Goal: Task Accomplishment & Management: Manage account settings

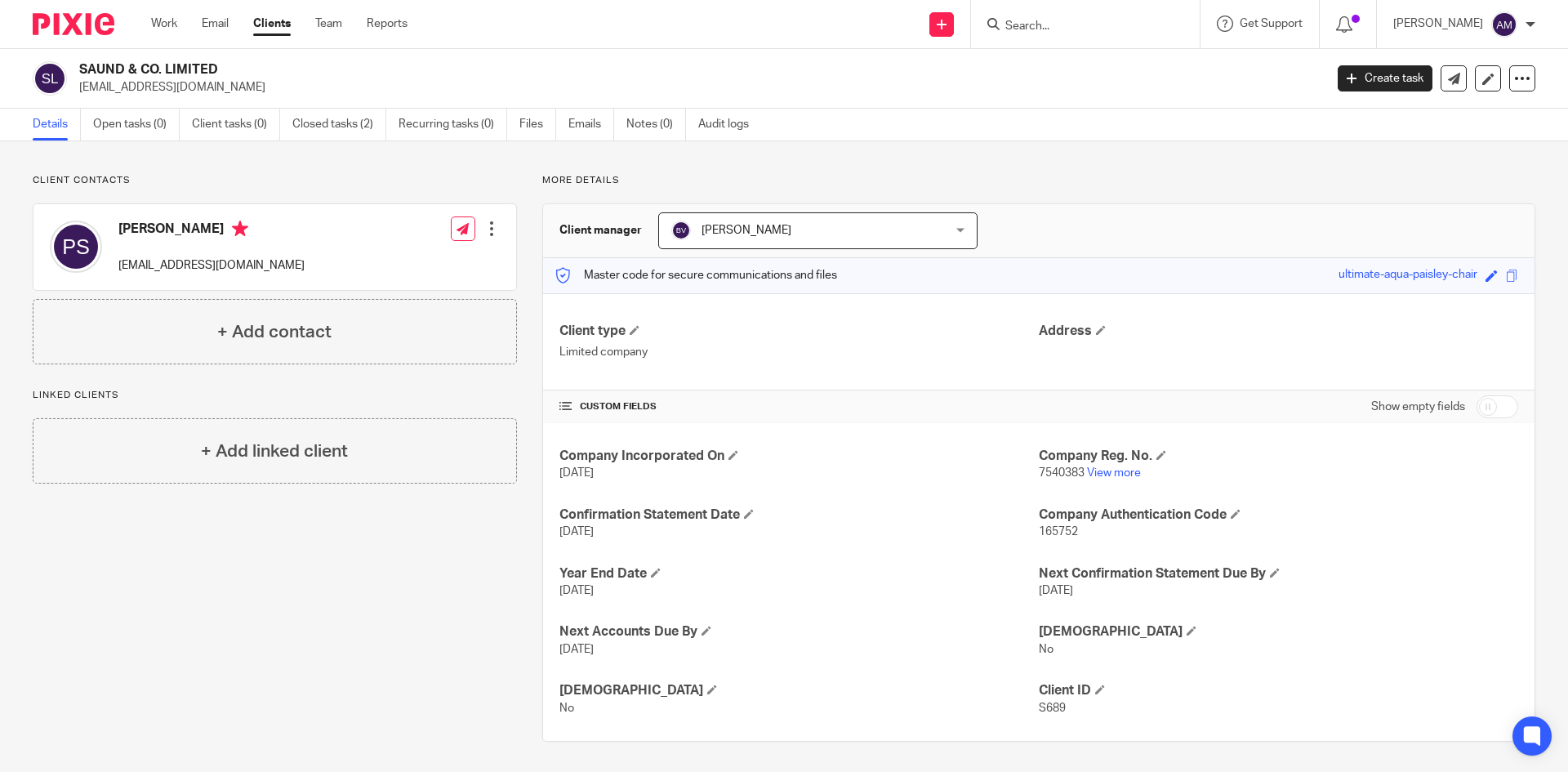
click at [432, 593] on div "Client contacts Paramjit Singh Saund pgh_saund@yahoo.co.uk Edit contact Create …" at bounding box center [262, 458] width 510 height 568
click at [1058, 25] on input "Search" at bounding box center [1077, 28] width 147 height 15
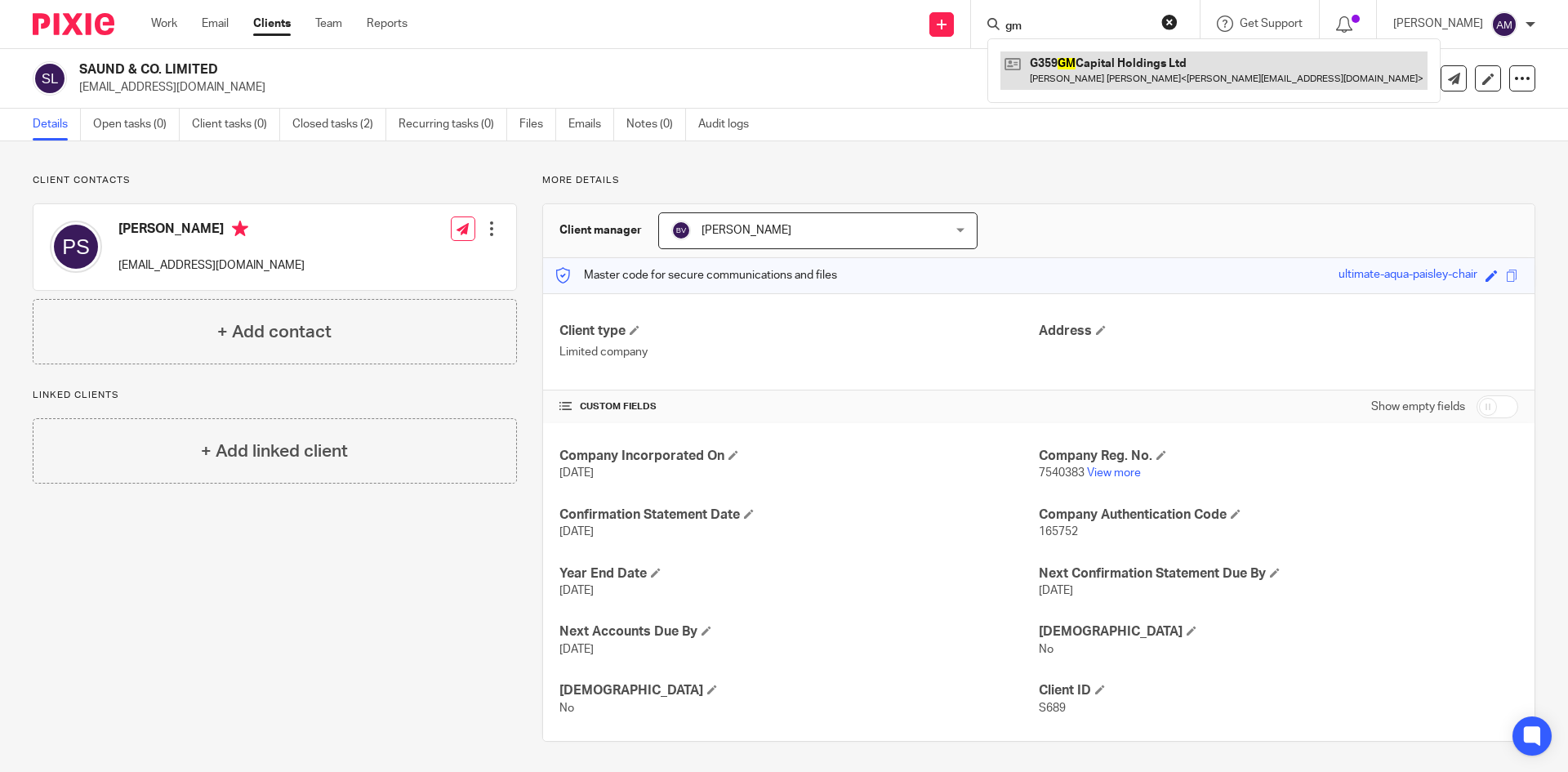
type input "gm"
click at [1176, 69] on link at bounding box center [1214, 70] width 427 height 38
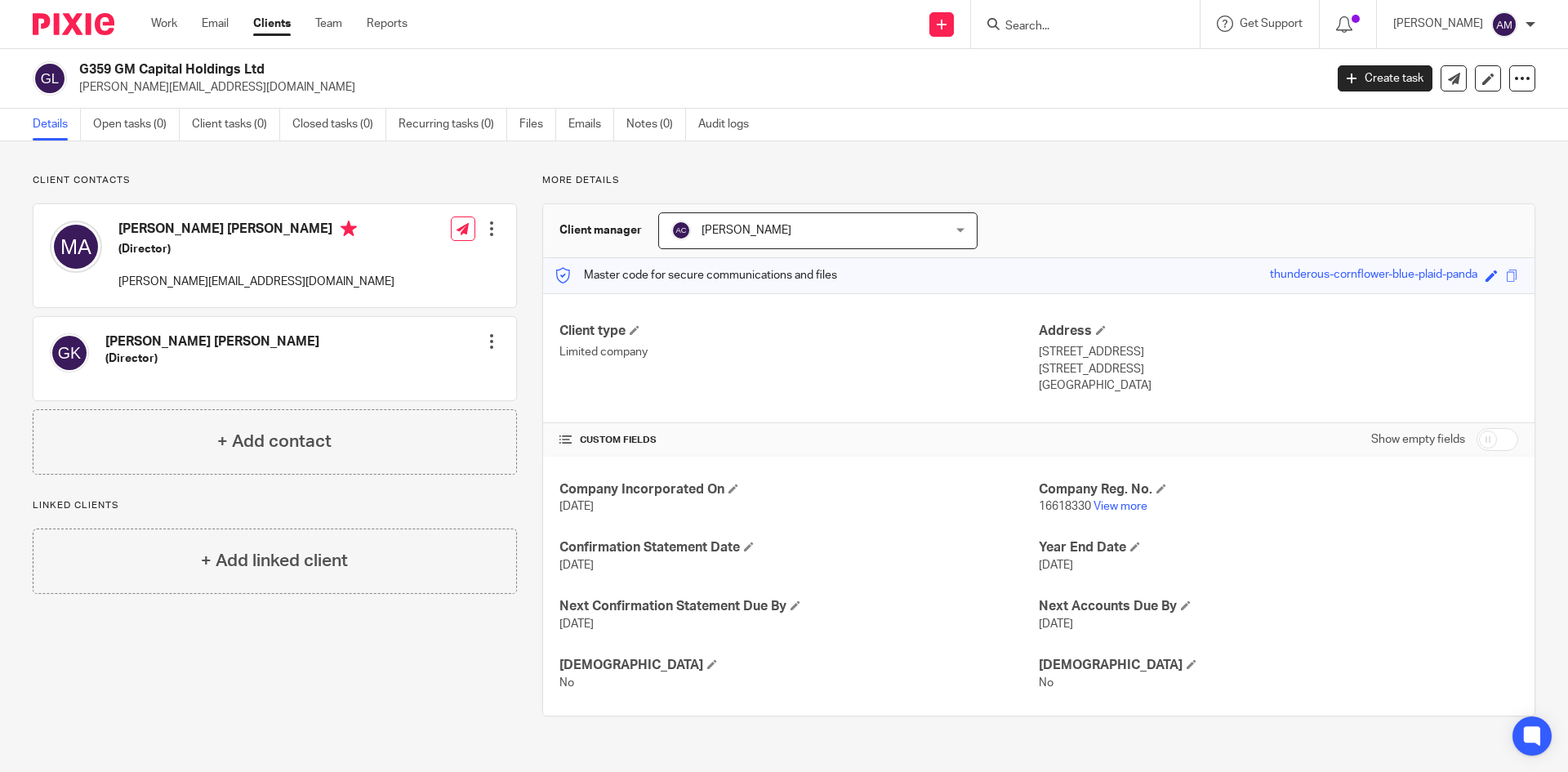
click at [1114, 30] on input "Search" at bounding box center [1077, 28] width 147 height 15
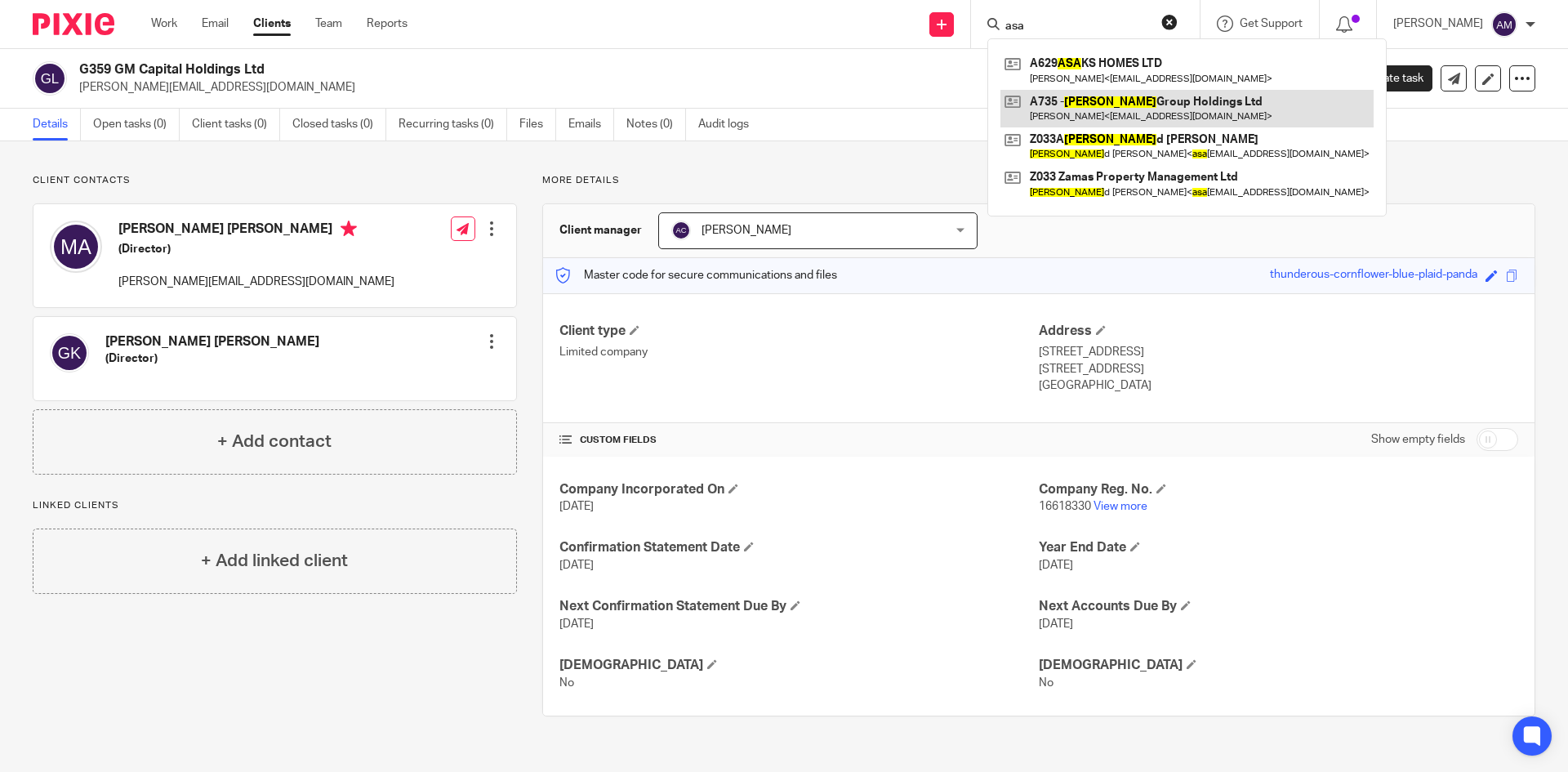
type input "asa"
click at [1114, 93] on link at bounding box center [1187, 108] width 373 height 38
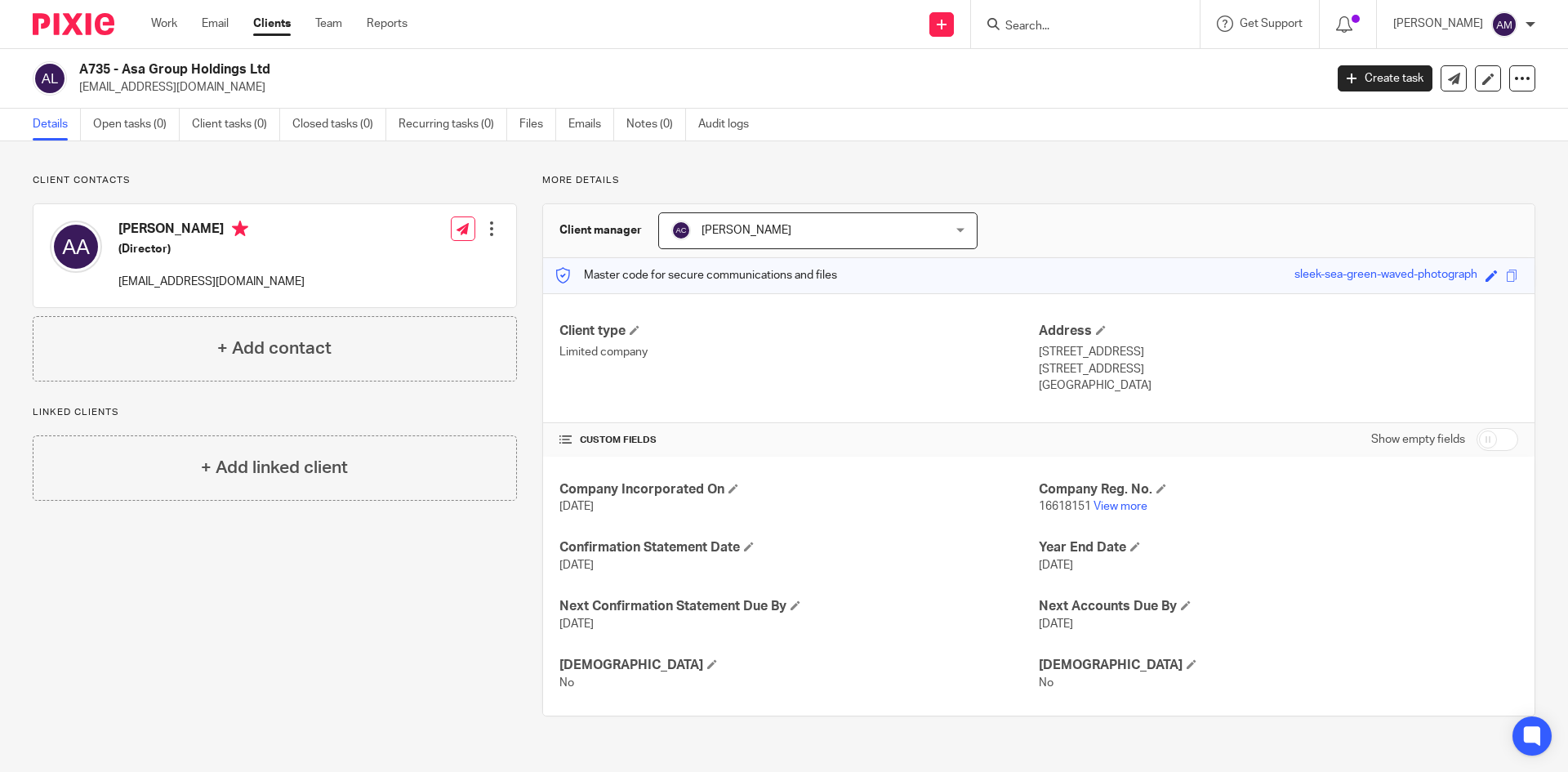
click at [1058, 33] on input "Search" at bounding box center [1077, 28] width 147 height 15
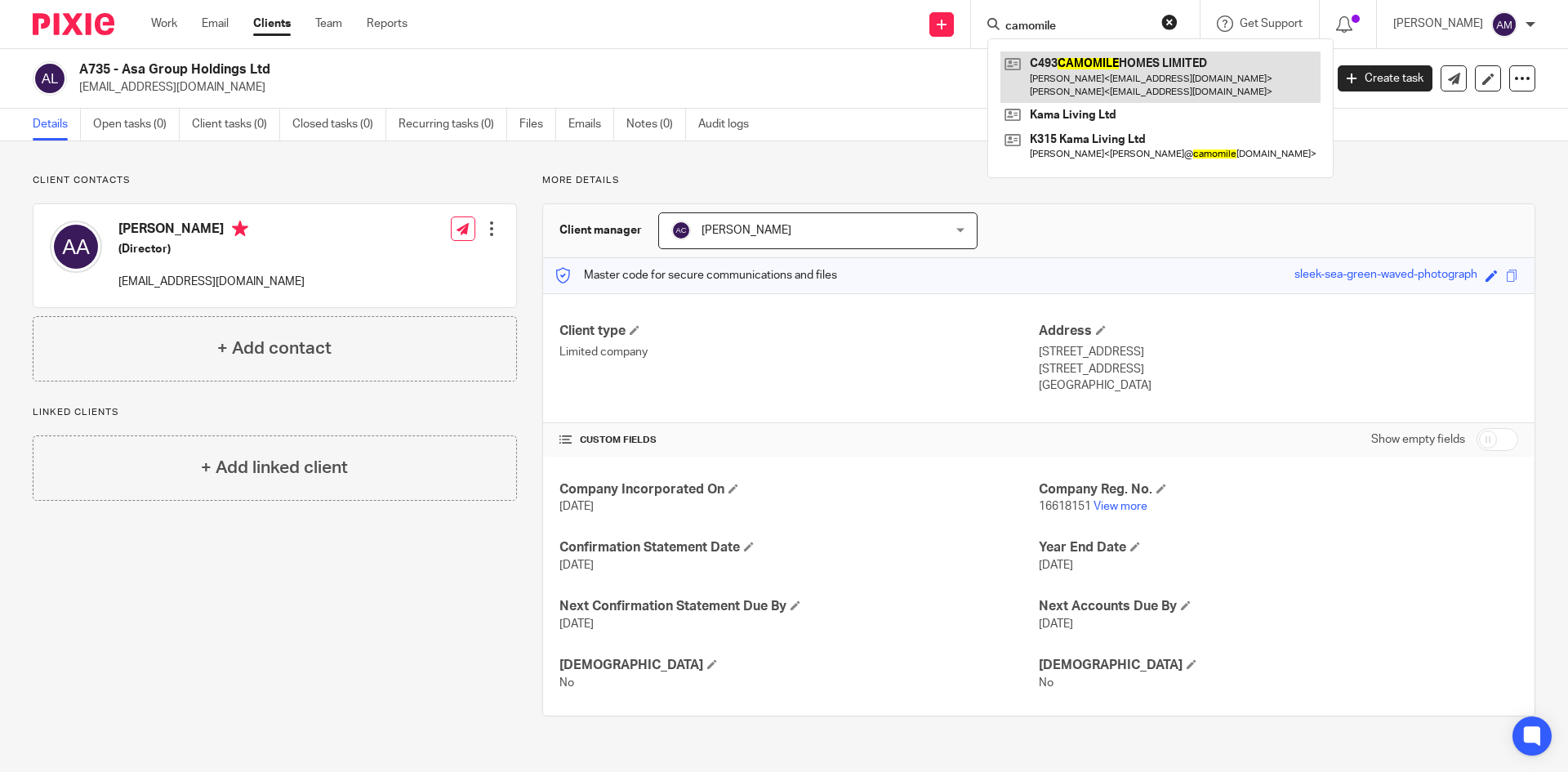
type input "camomile"
click at [1085, 91] on link at bounding box center [1161, 77] width 320 height 51
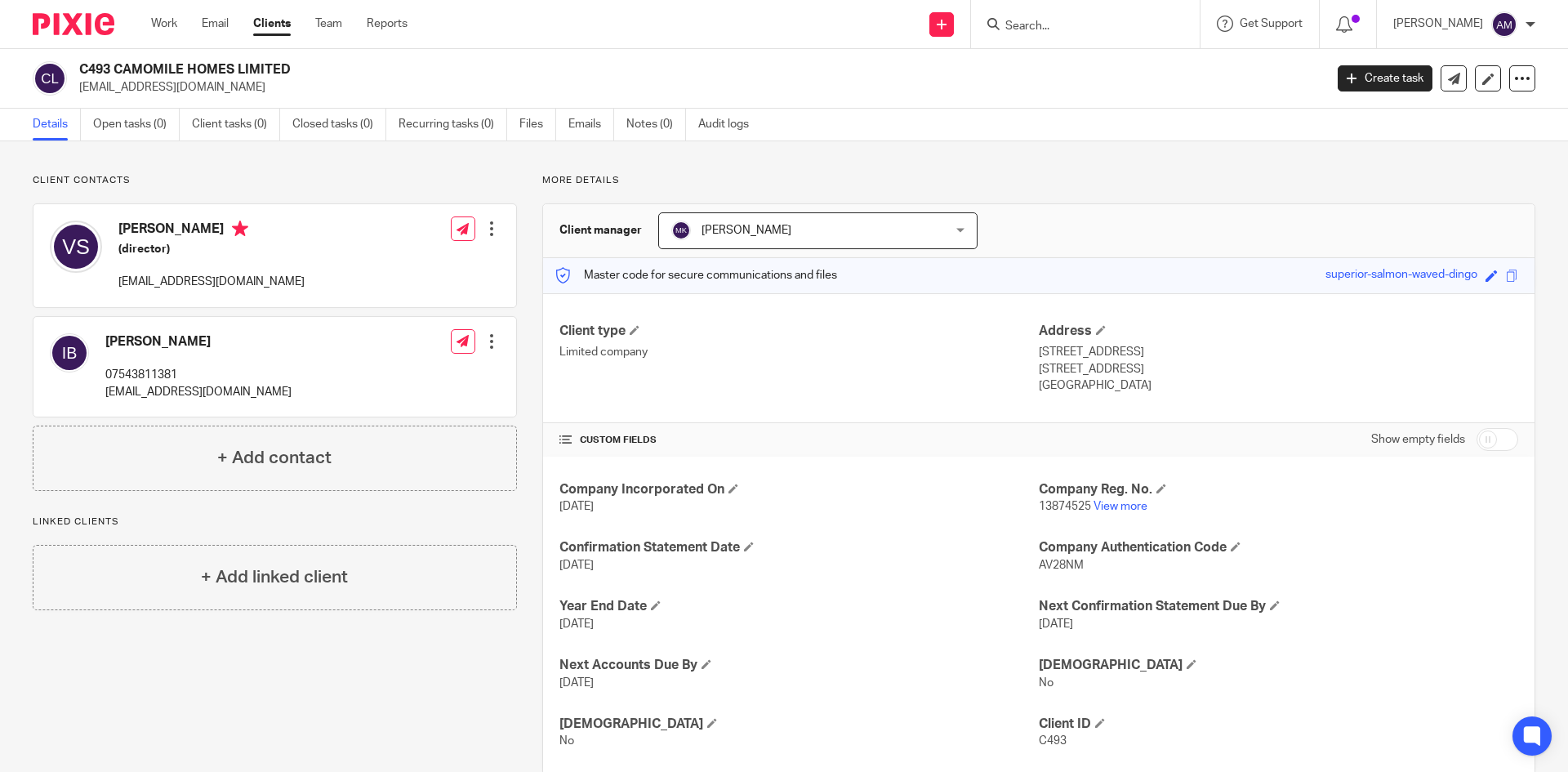
scroll to position [36, 0]
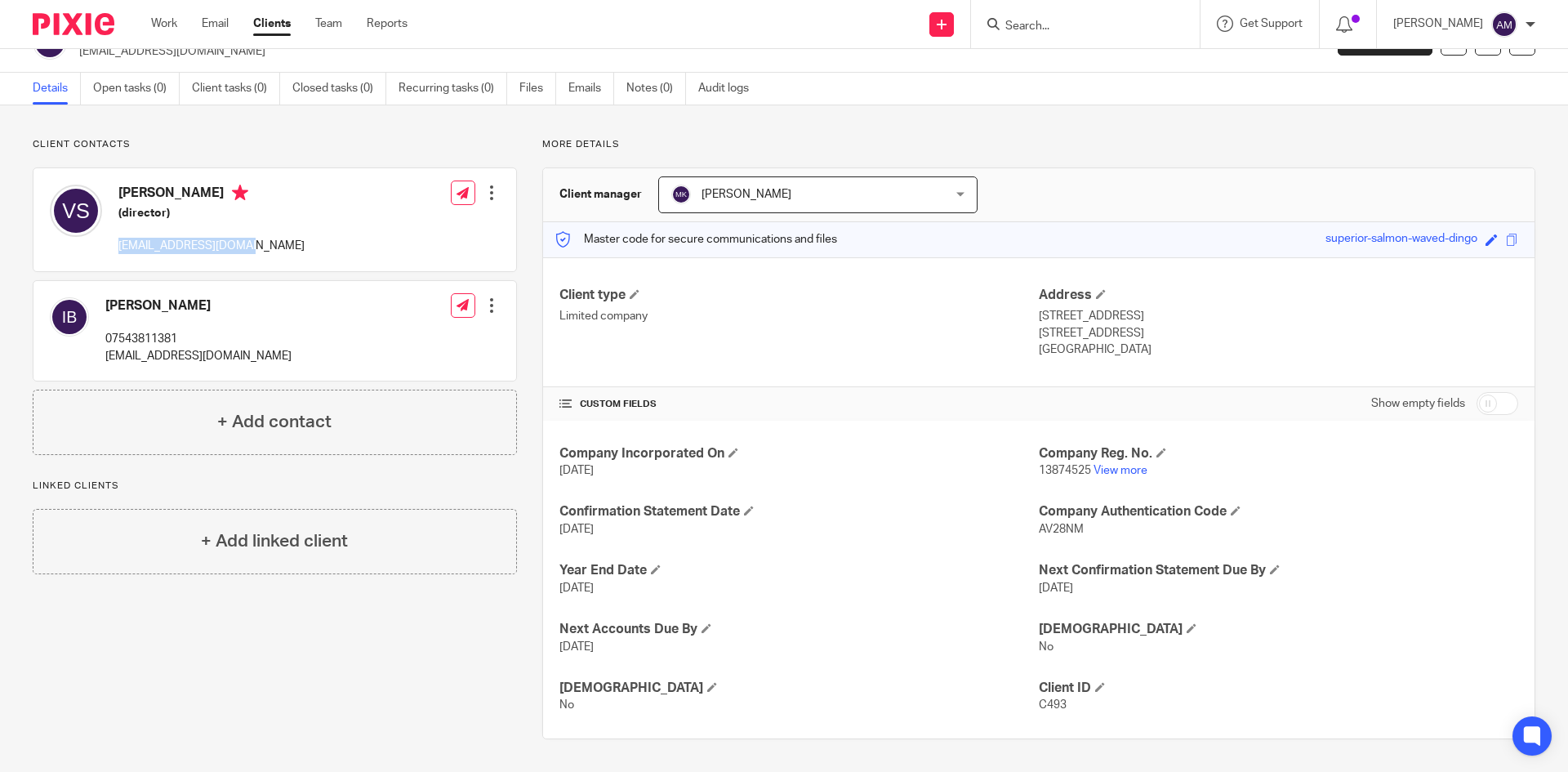
drag, startPoint x: 121, startPoint y: 249, endPoint x: 247, endPoint y: 257, distance: 126.3
click at [247, 257] on div "Varinder Singh (director) vinnysingh@live.co.uk Edit contact Create client from…" at bounding box center [274, 220] width 482 height 103
copy p "[EMAIL_ADDRESS][DOMAIN_NAME]"
click at [1101, 19] on form at bounding box center [1091, 24] width 174 height 21
click at [1112, 27] on input "Search" at bounding box center [1077, 28] width 147 height 15
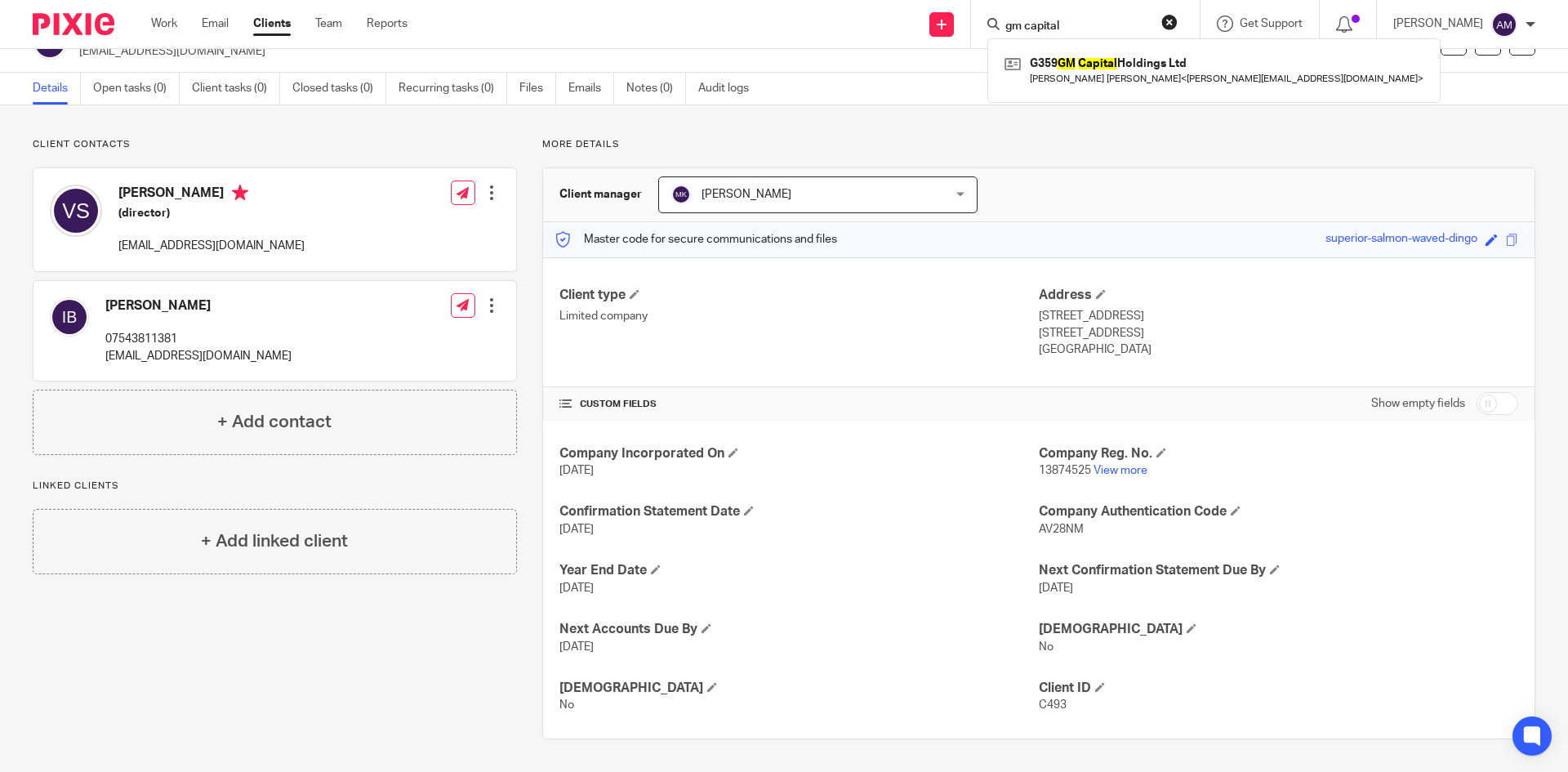
type input "gm capital"
click button "submit" at bounding box center [0, 0] width 0 height 0
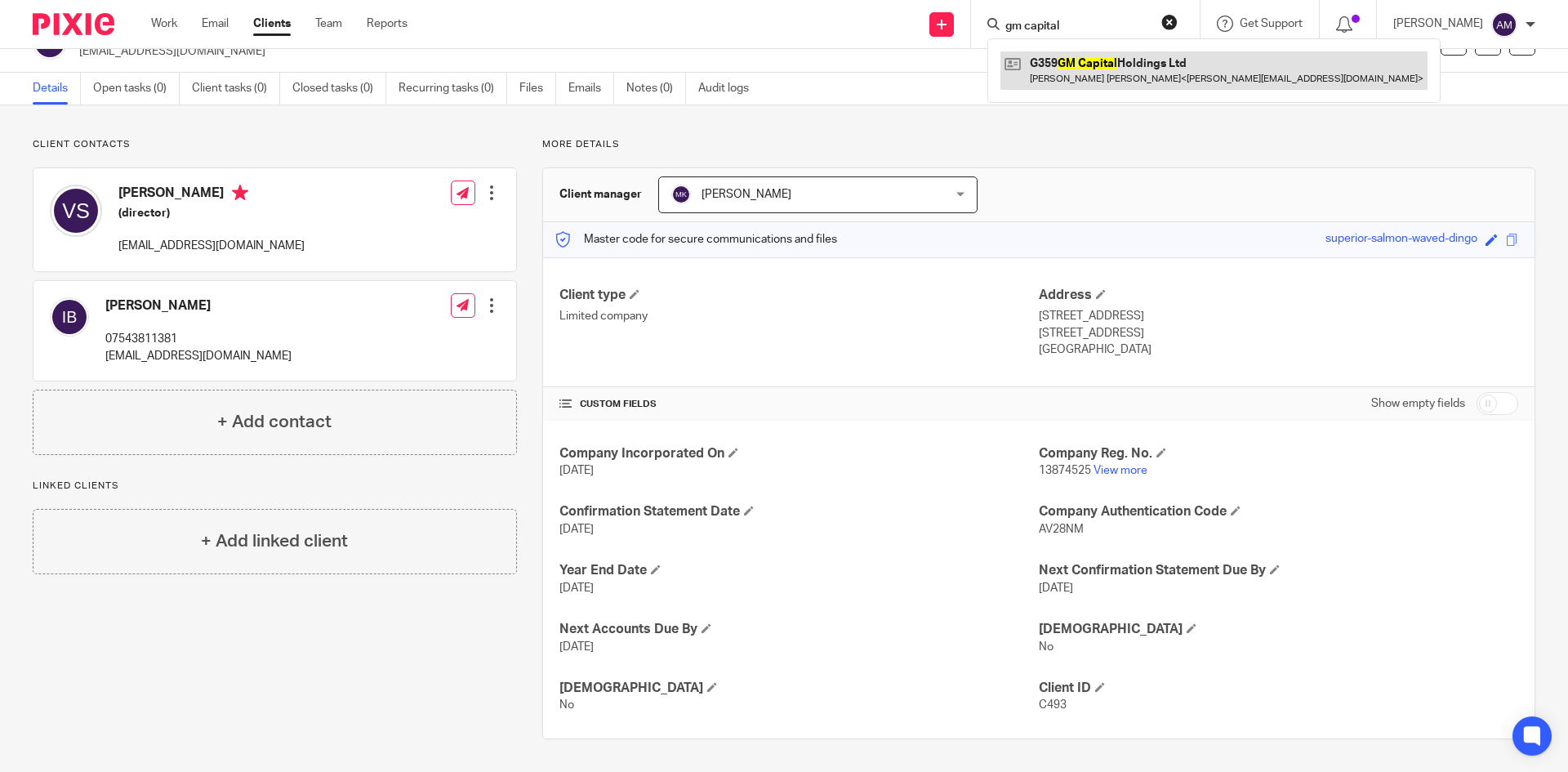
click at [1117, 76] on link at bounding box center [1214, 70] width 427 height 38
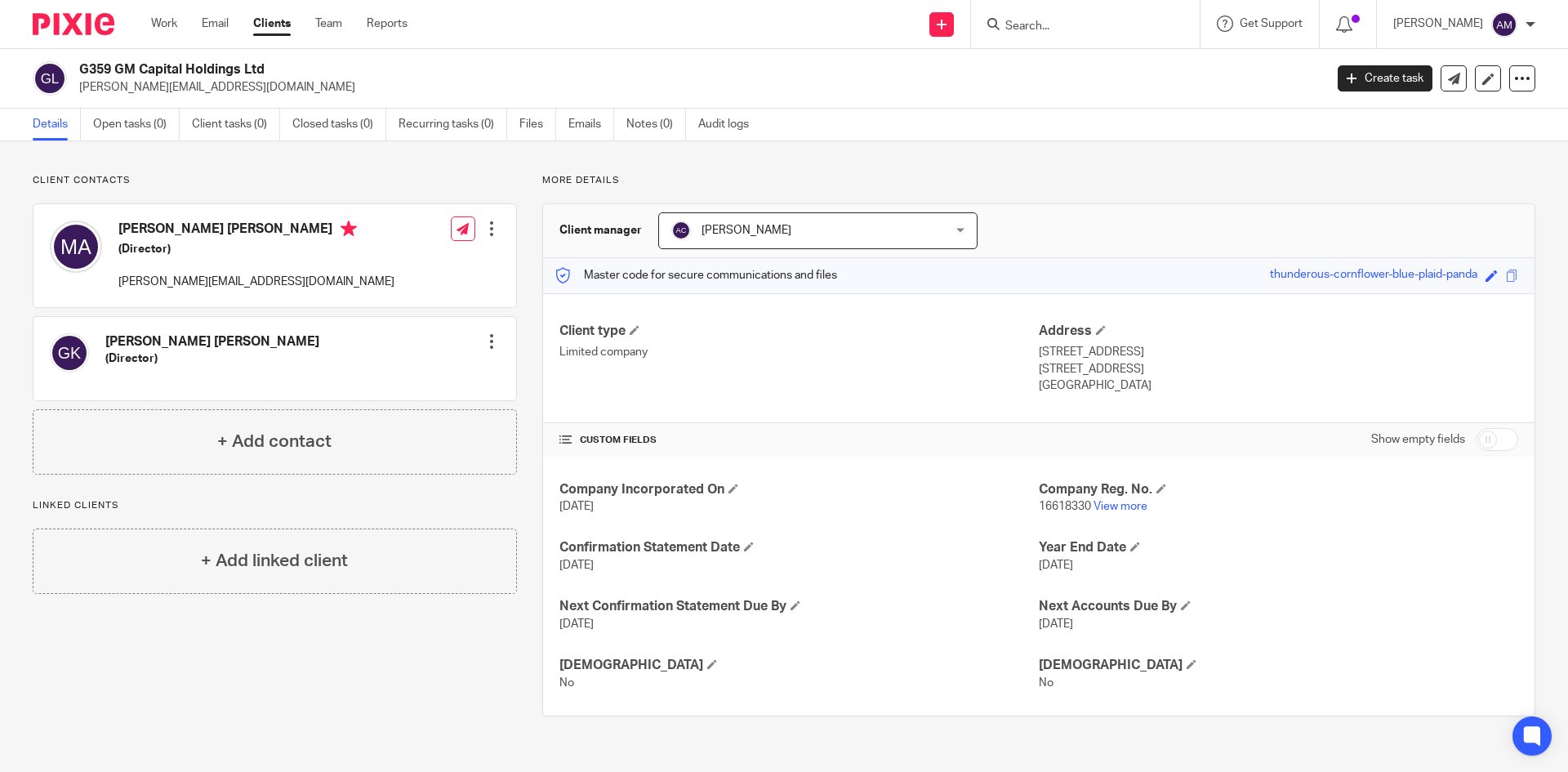
click at [1107, 27] on input "Search" at bounding box center [1077, 28] width 147 height 15
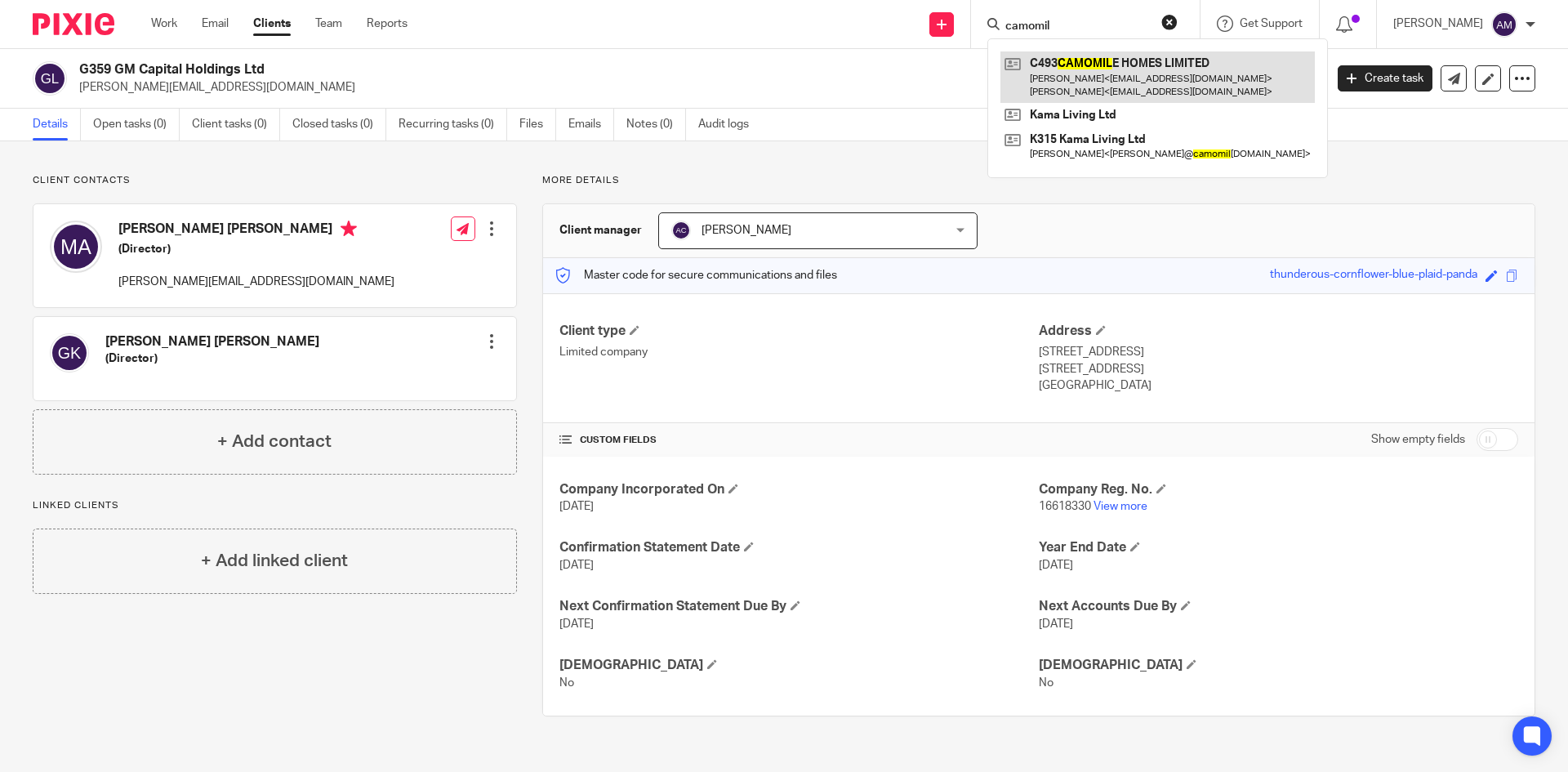
type input "camomil"
click at [1121, 83] on link at bounding box center [1157, 77] width 314 height 51
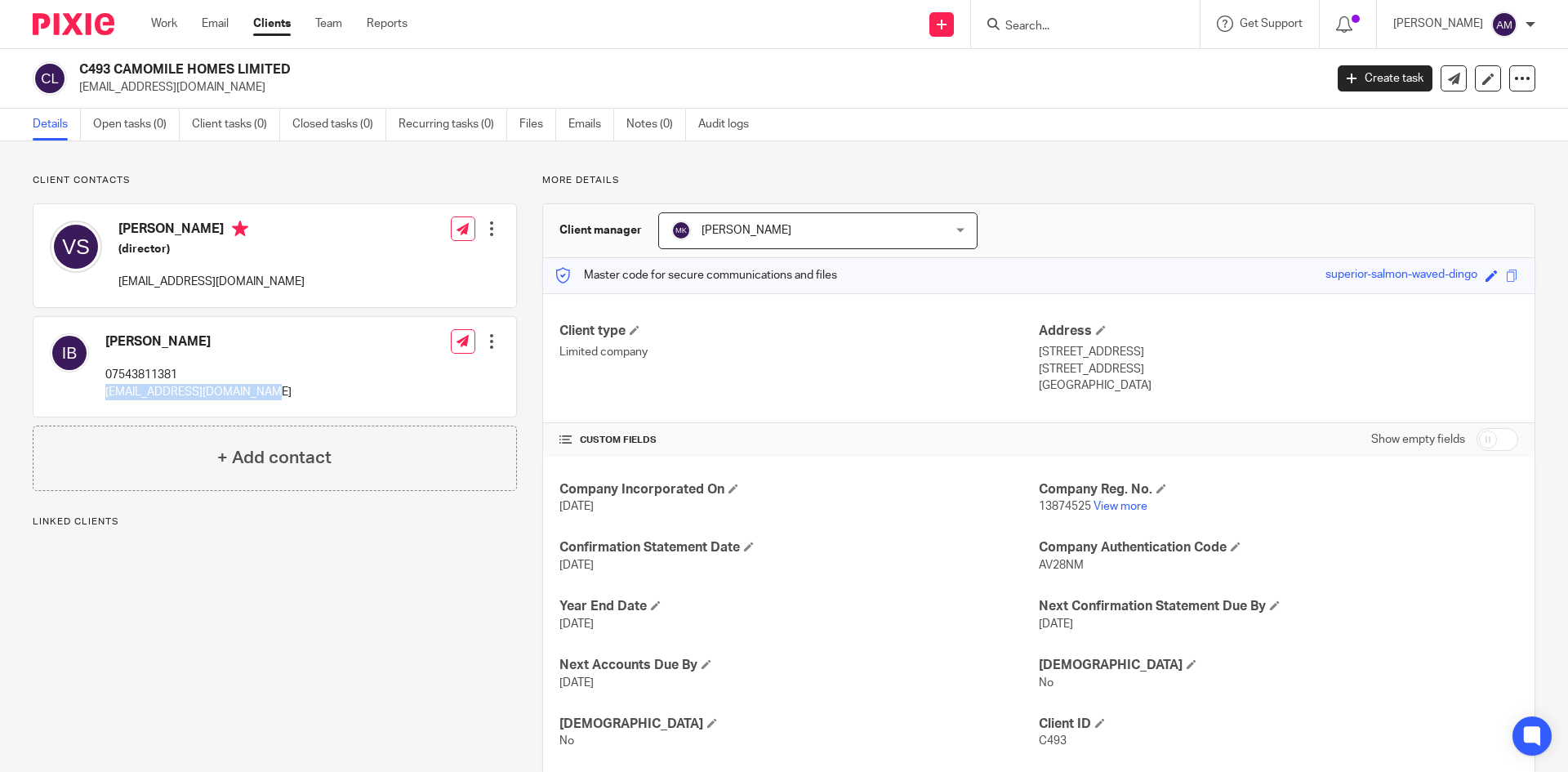
drag, startPoint x: 102, startPoint y: 394, endPoint x: 255, endPoint y: 391, distance: 153.0
click at [255, 391] on div "[PERSON_NAME] 07543811381 [EMAIL_ADDRESS][DOMAIN_NAME]" at bounding box center [171, 367] width 242 height 83
copy p "[EMAIL_ADDRESS][DOMAIN_NAME]"
click at [1169, 161] on div "Client contacts [PERSON_NAME] 07543811381 [EMAIL_ADDRESS][DOMAIN_NAME] Edit con…" at bounding box center [784, 475] width 1568 height 667
drag, startPoint x: 101, startPoint y: 389, endPoint x: 262, endPoint y: 399, distance: 161.3
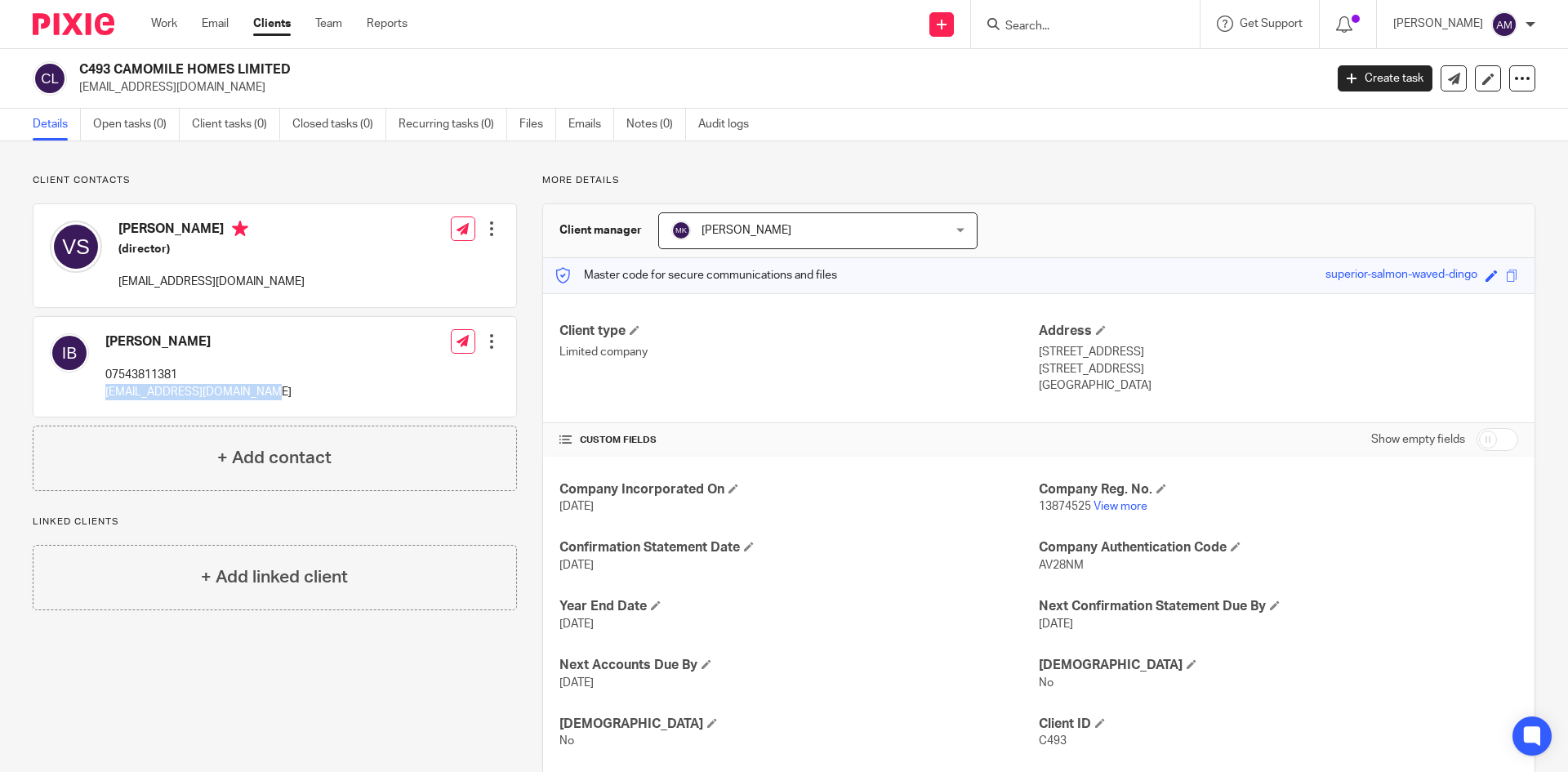
click at [262, 399] on div "[PERSON_NAME] 07543811381 [EMAIL_ADDRESS][DOMAIN_NAME] Edit contact Create clie…" at bounding box center [274, 367] width 482 height 100
copy p "[EMAIL_ADDRESS][DOMAIN_NAME]"
click at [1036, 27] on input "Search" at bounding box center [1077, 28] width 147 height 15
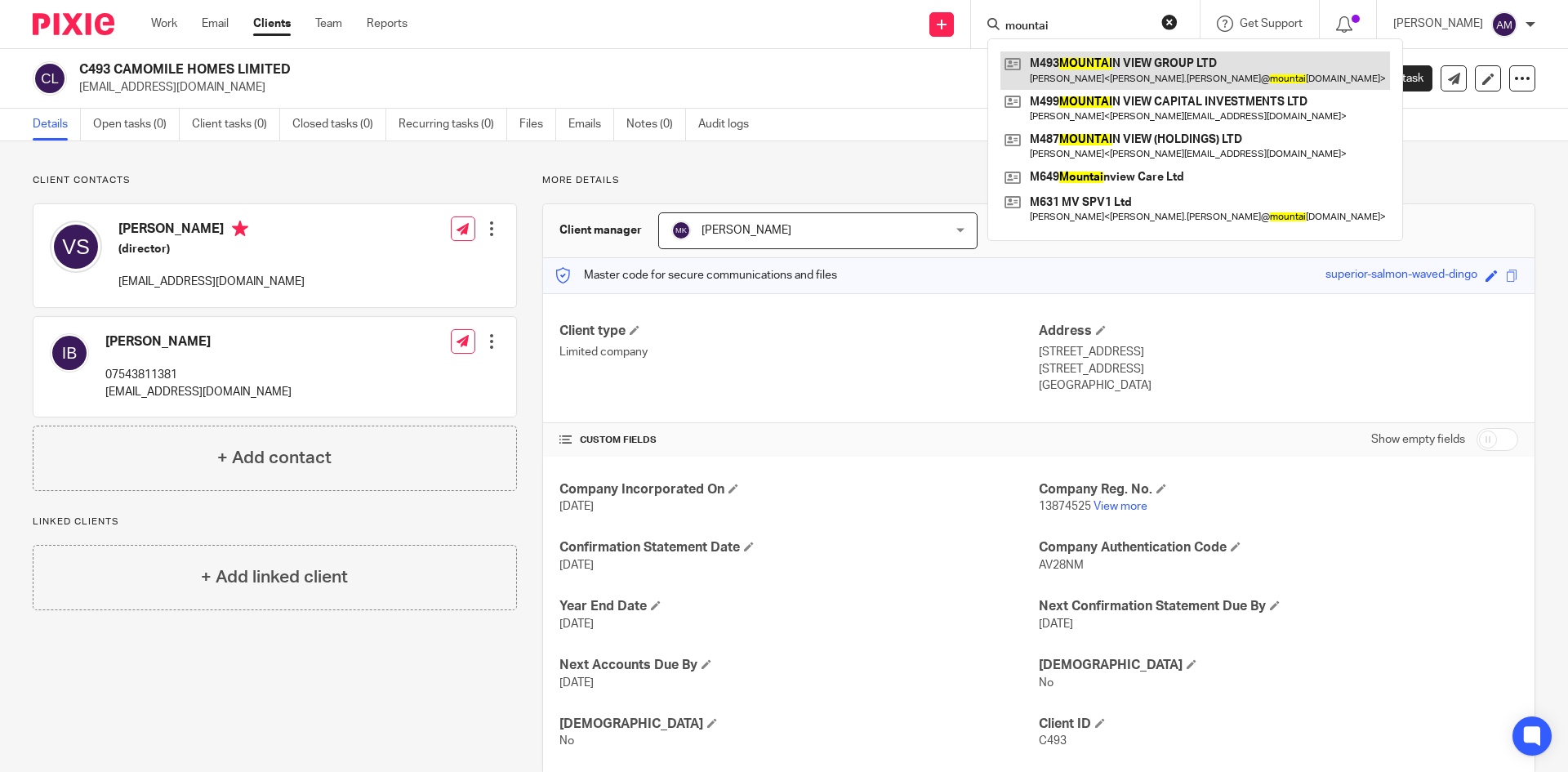
type input "mountai"
click at [1096, 83] on link at bounding box center [1196, 70] width 390 height 38
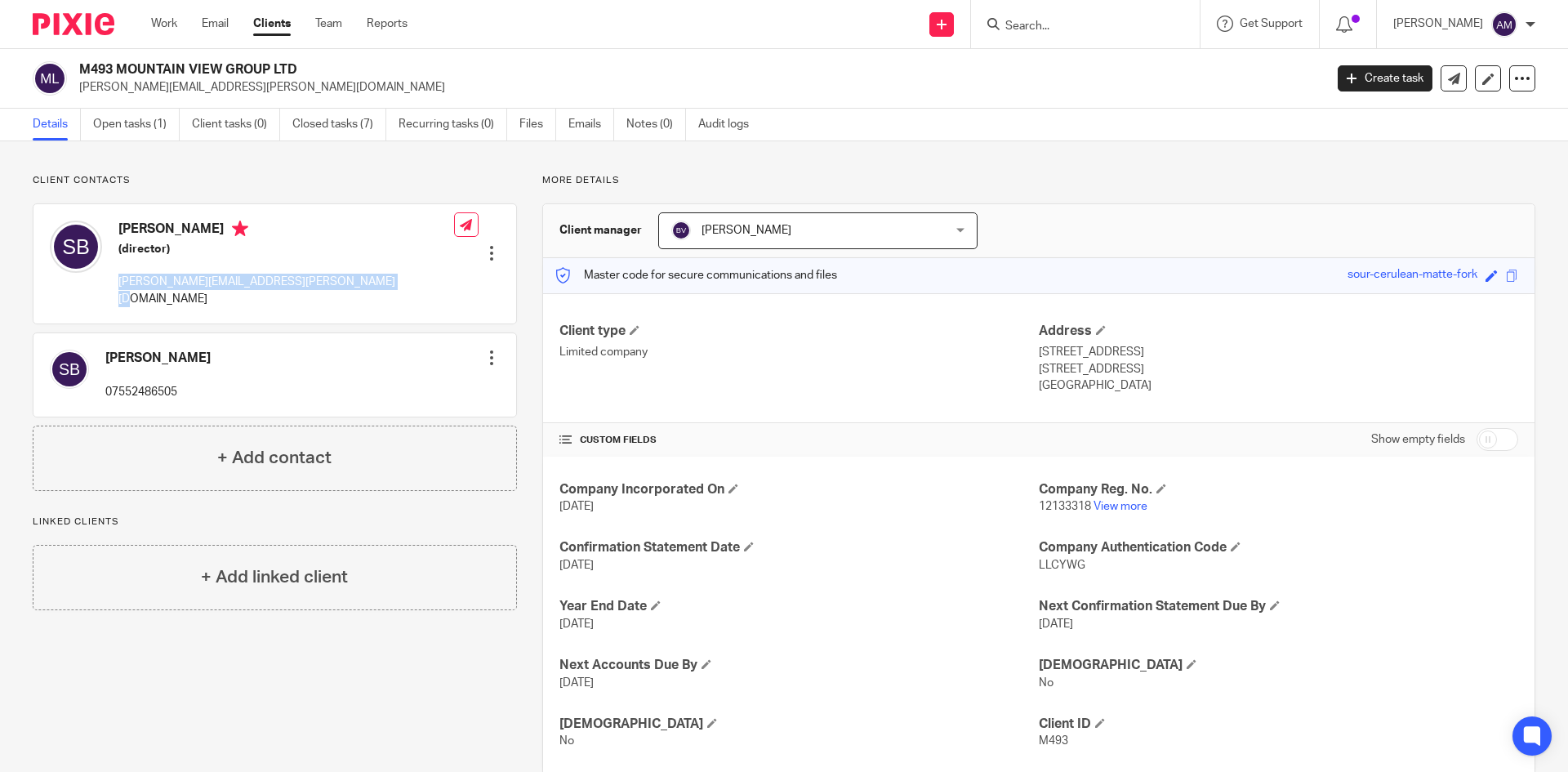
drag, startPoint x: 116, startPoint y: 281, endPoint x: 387, endPoint y: 281, distance: 271.0
click at [387, 281] on div "Sonny Bassan (director) sonny.bassan@mountainviewconstruction.co.uk Edit contac…" at bounding box center [274, 263] width 482 height 119
copy p "[PERSON_NAME][EMAIL_ADDRESS][PERSON_NAME][DOMAIN_NAME]"
click at [396, 182] on p "Client contacts" at bounding box center [274, 181] width 484 height 13
click at [1026, 24] on input "Search" at bounding box center [1077, 28] width 147 height 15
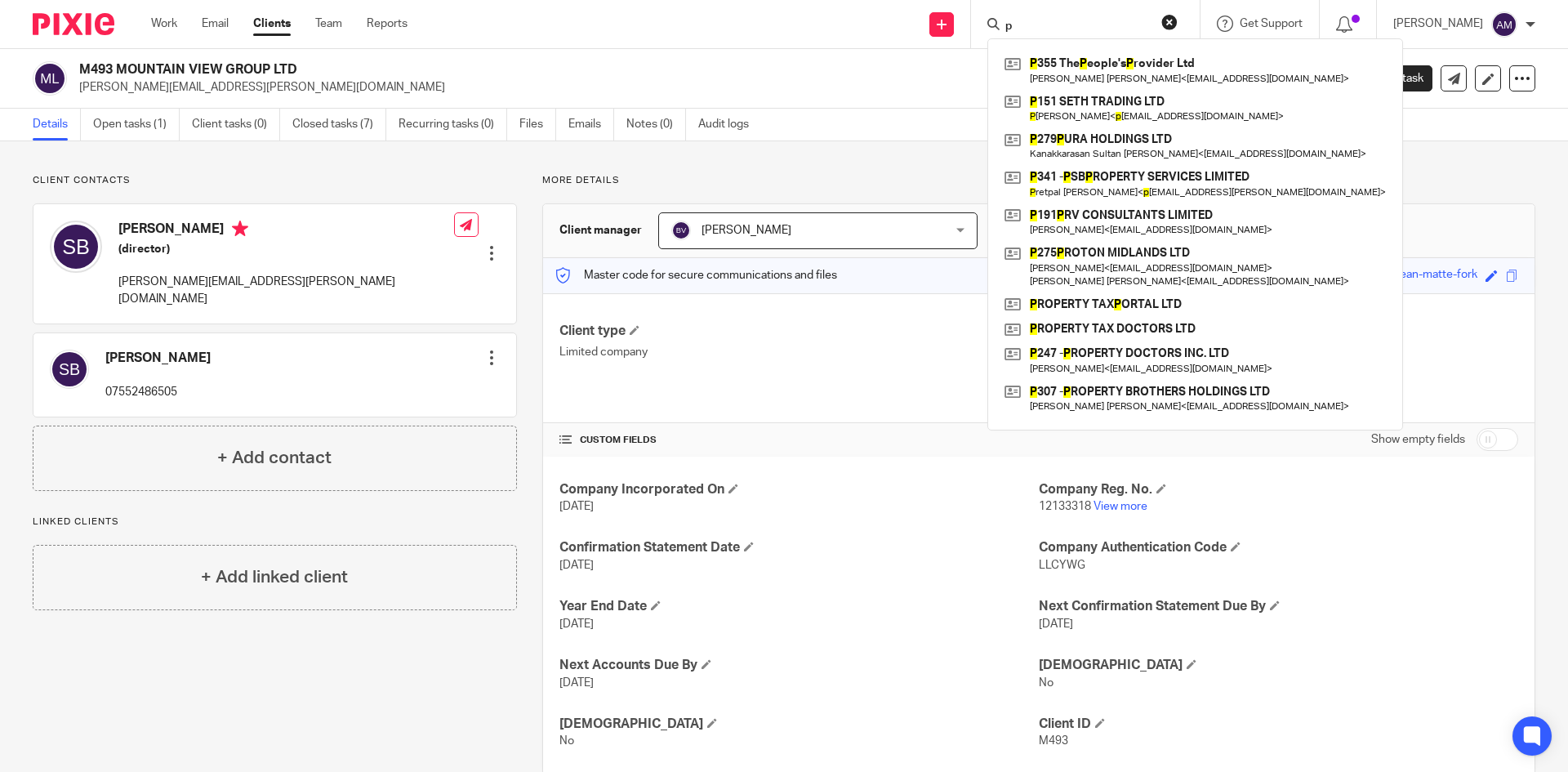
type input "p"
drag, startPoint x: 1034, startPoint y: 23, endPoint x: 988, endPoint y: 26, distance: 46.1
click at [988, 26] on div "p P 355 The P eople's P rovider Ltd Sandeep Singh Kooner < thepeoplesprovider@g…" at bounding box center [1085, 24] width 228 height 48
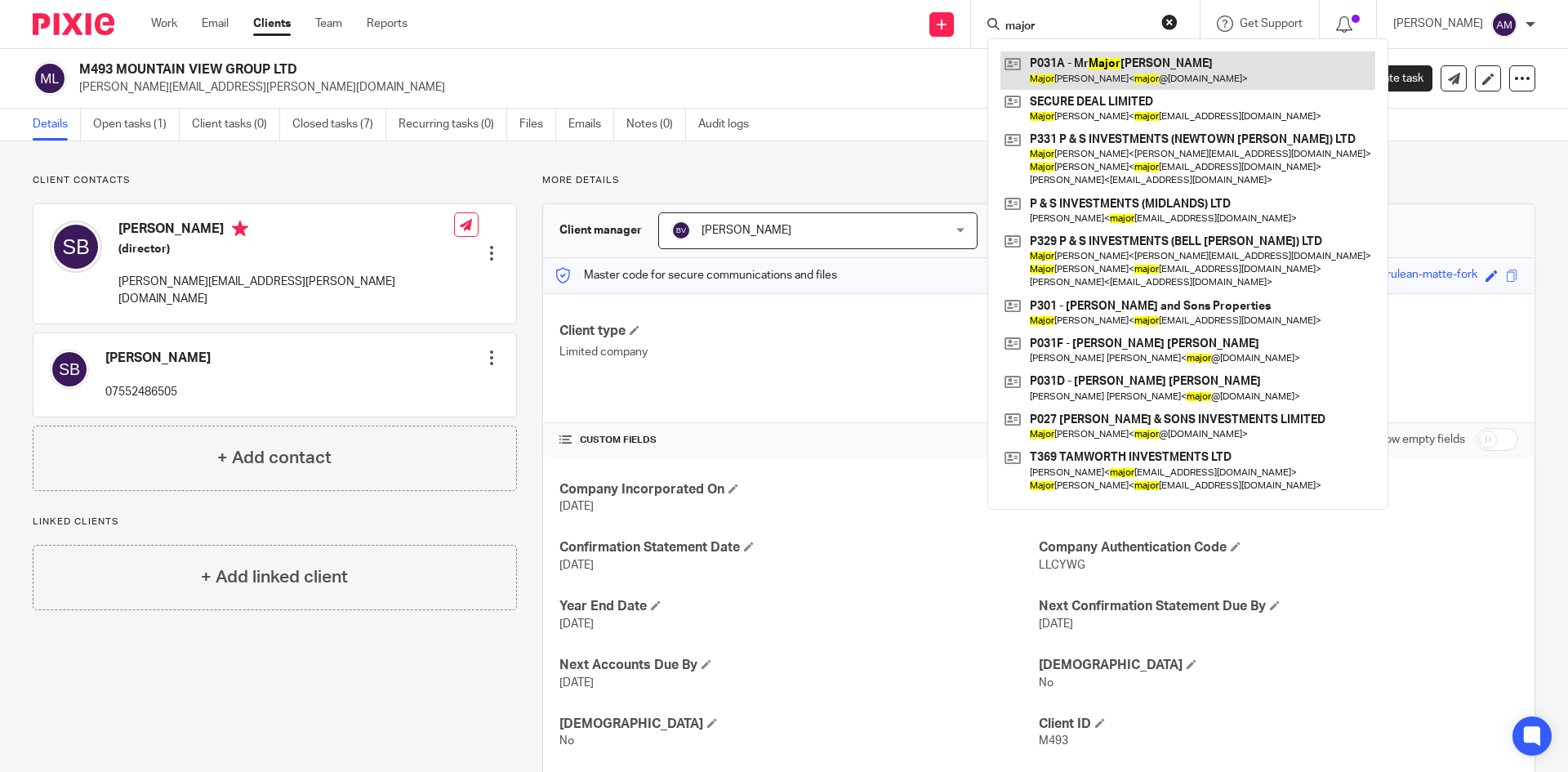
type input "major"
click at [1077, 57] on link at bounding box center [1188, 70] width 375 height 38
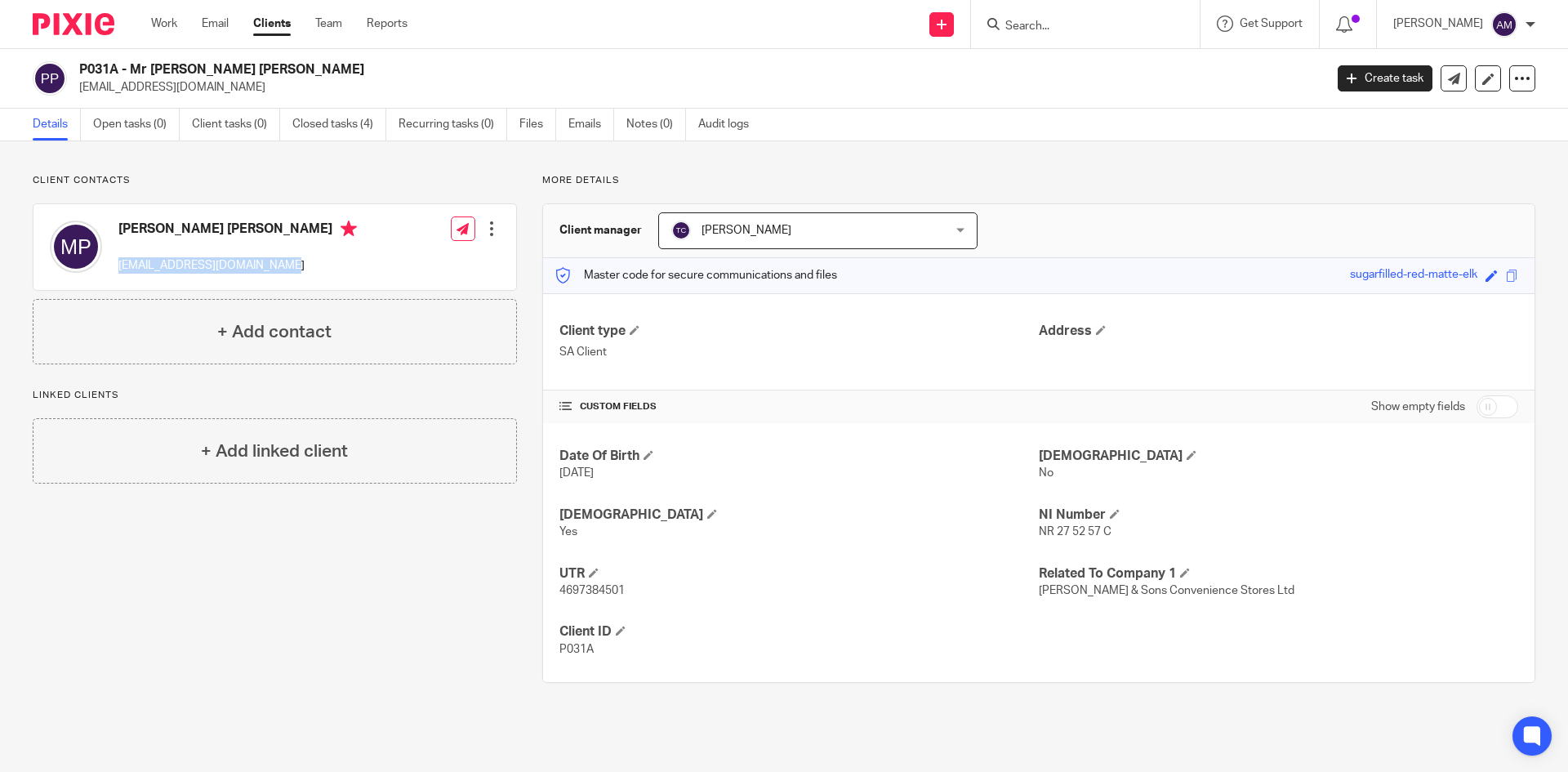
drag, startPoint x: 114, startPoint y: 265, endPoint x: 284, endPoint y: 293, distance: 172.3
click at [284, 293] on div "Major Singh Paul major@pspropertygroup.co.uk Edit contact Create client from co…" at bounding box center [274, 251] width 484 height 96
copy p "major@pspropertygroup.co.uk"
click at [1016, 29] on input "Search" at bounding box center [1077, 28] width 147 height 15
type input "vs r"
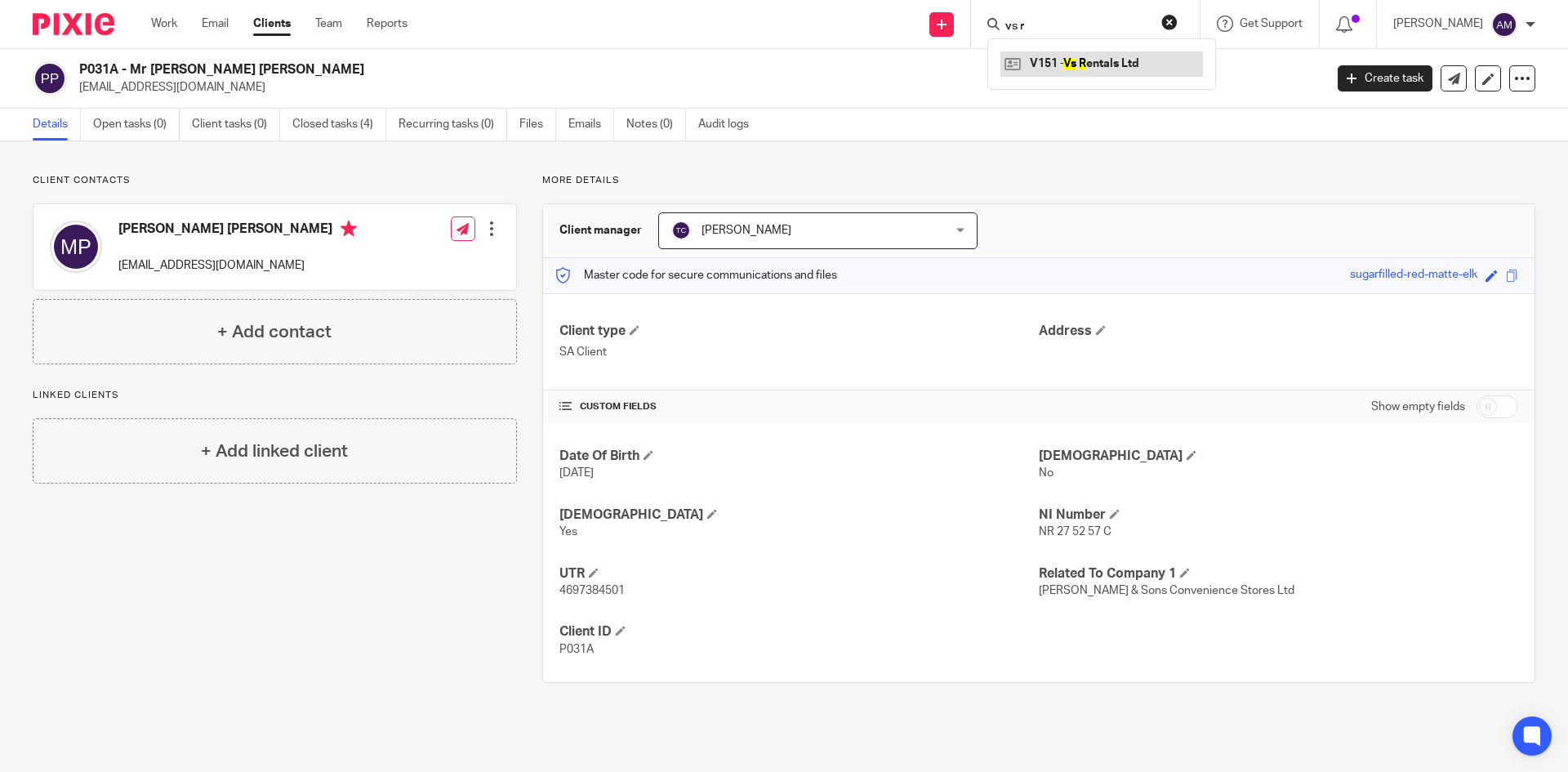
click at [1116, 71] on link at bounding box center [1101, 63] width 202 height 24
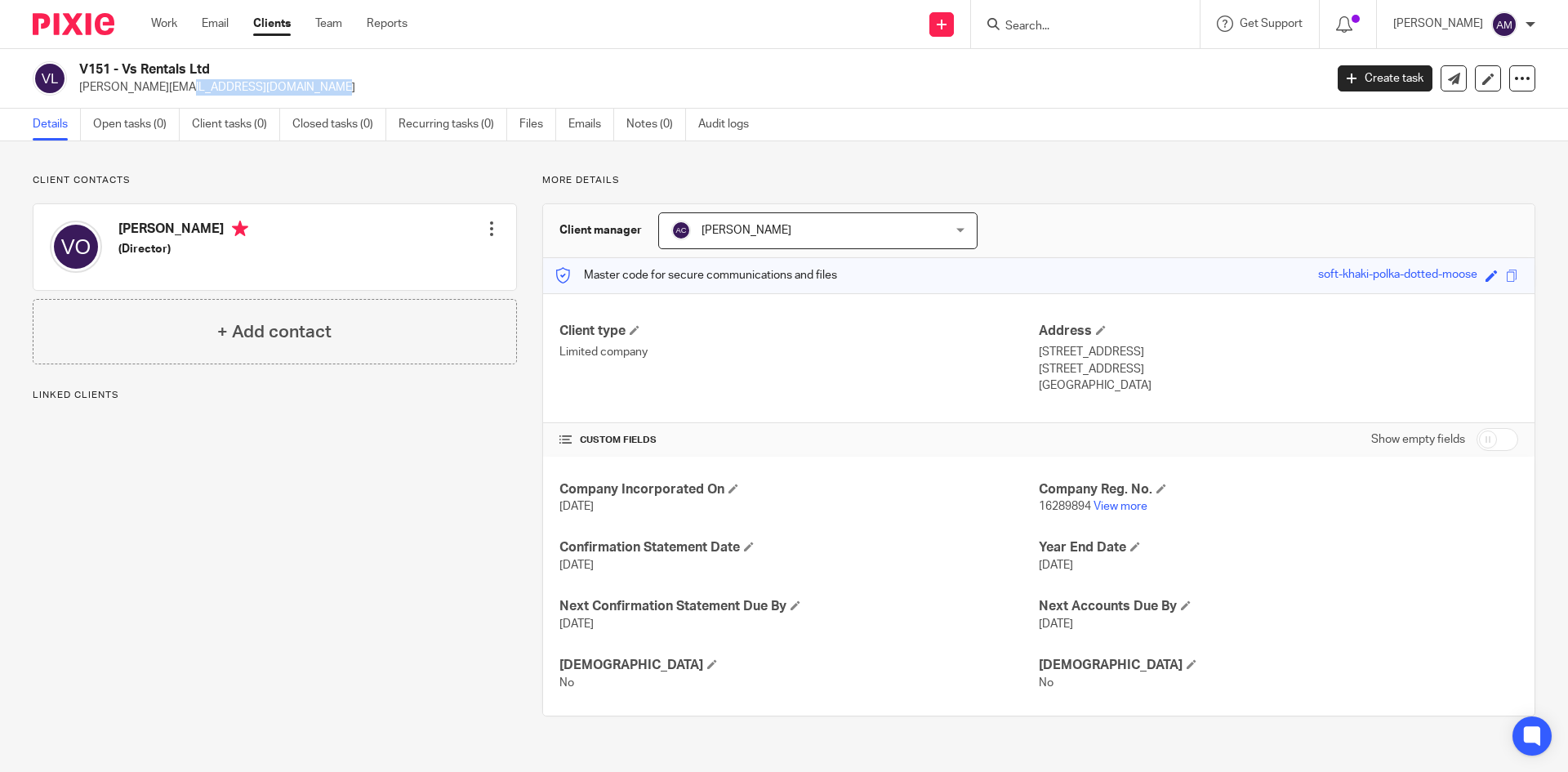
drag, startPoint x: 76, startPoint y: 86, endPoint x: 205, endPoint y: 86, distance: 129.0
click at [205, 86] on div "V151 - Vs Rentals Ltd [PERSON_NAME][EMAIL_ADDRESS][DOMAIN_NAME]" at bounding box center [672, 78] width 1281 height 34
copy p "ricky@uclservices.co.uk"
click at [483, 227] on div at bounding box center [492, 229] width 17 height 17
click at [447, 255] on link "Edit contact" at bounding box center [414, 265] width 156 height 23
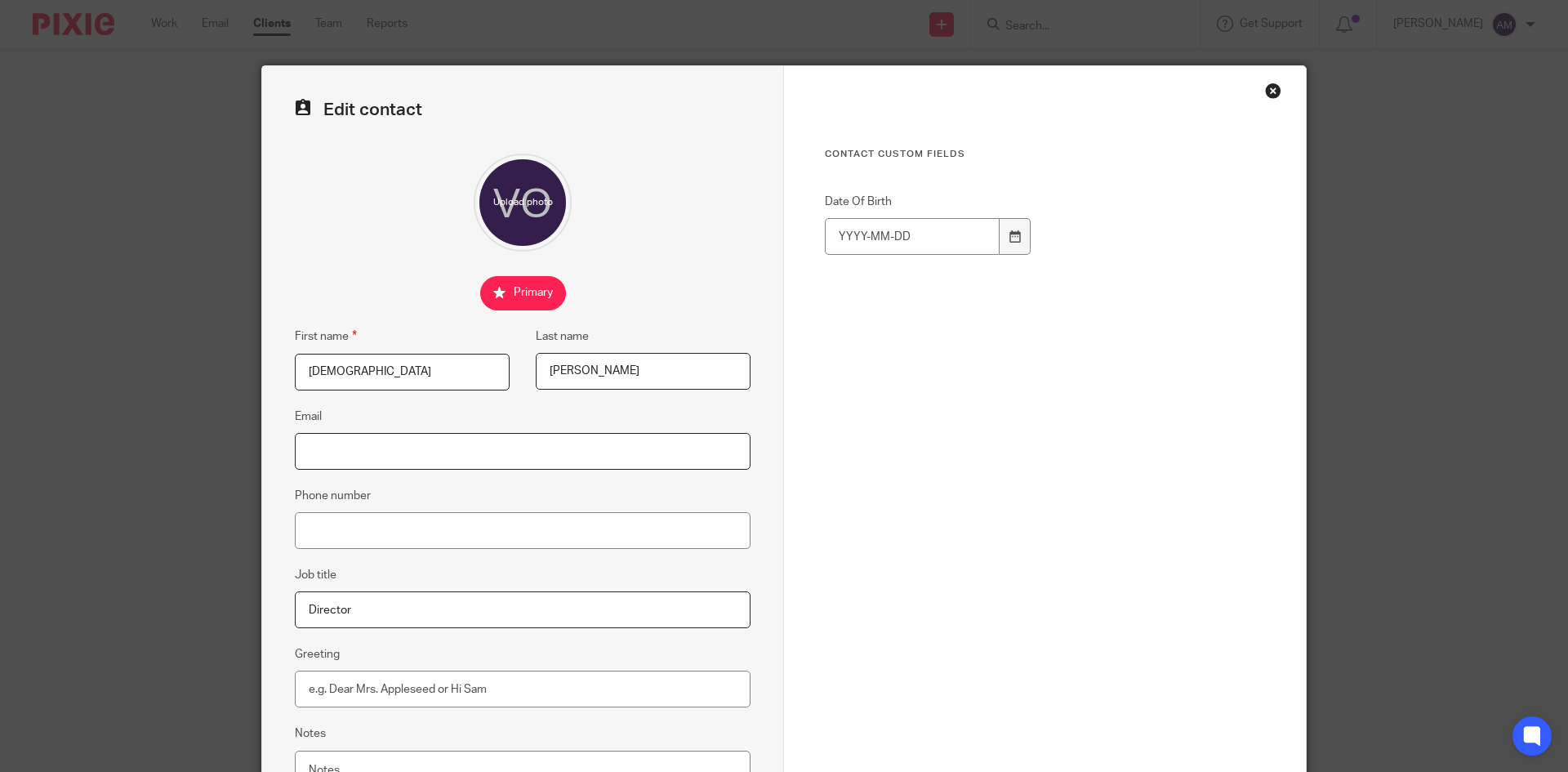
click at [507, 458] on input "Email" at bounding box center [522, 452] width 456 height 37
paste input "[PERSON_NAME][EMAIL_ADDRESS][DOMAIN_NAME]"
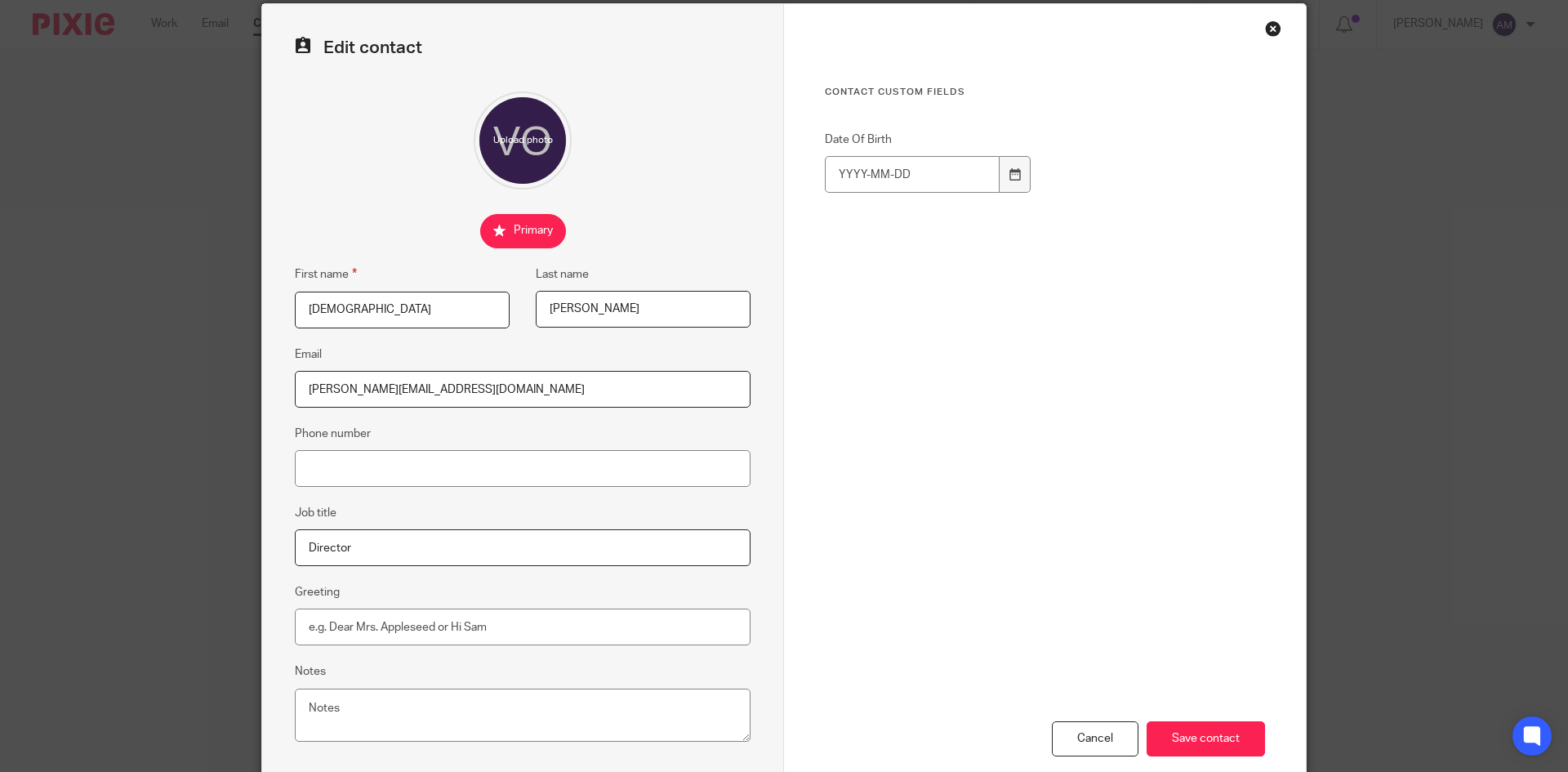
scroll to position [153, 0]
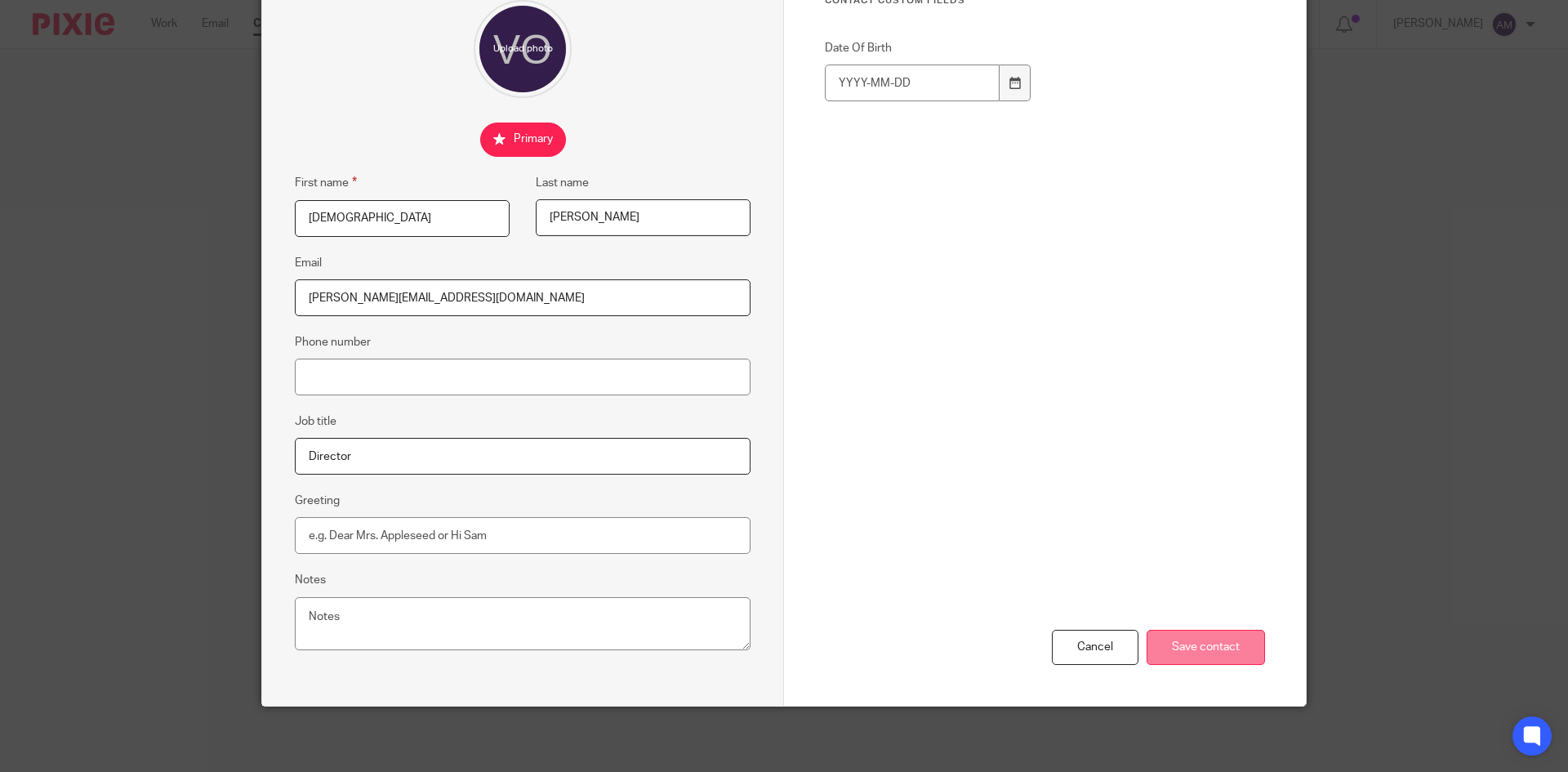
type input "[PERSON_NAME][EMAIL_ADDRESS][DOMAIN_NAME]"
click at [1224, 638] on input "Save contact" at bounding box center [1206, 648] width 118 height 35
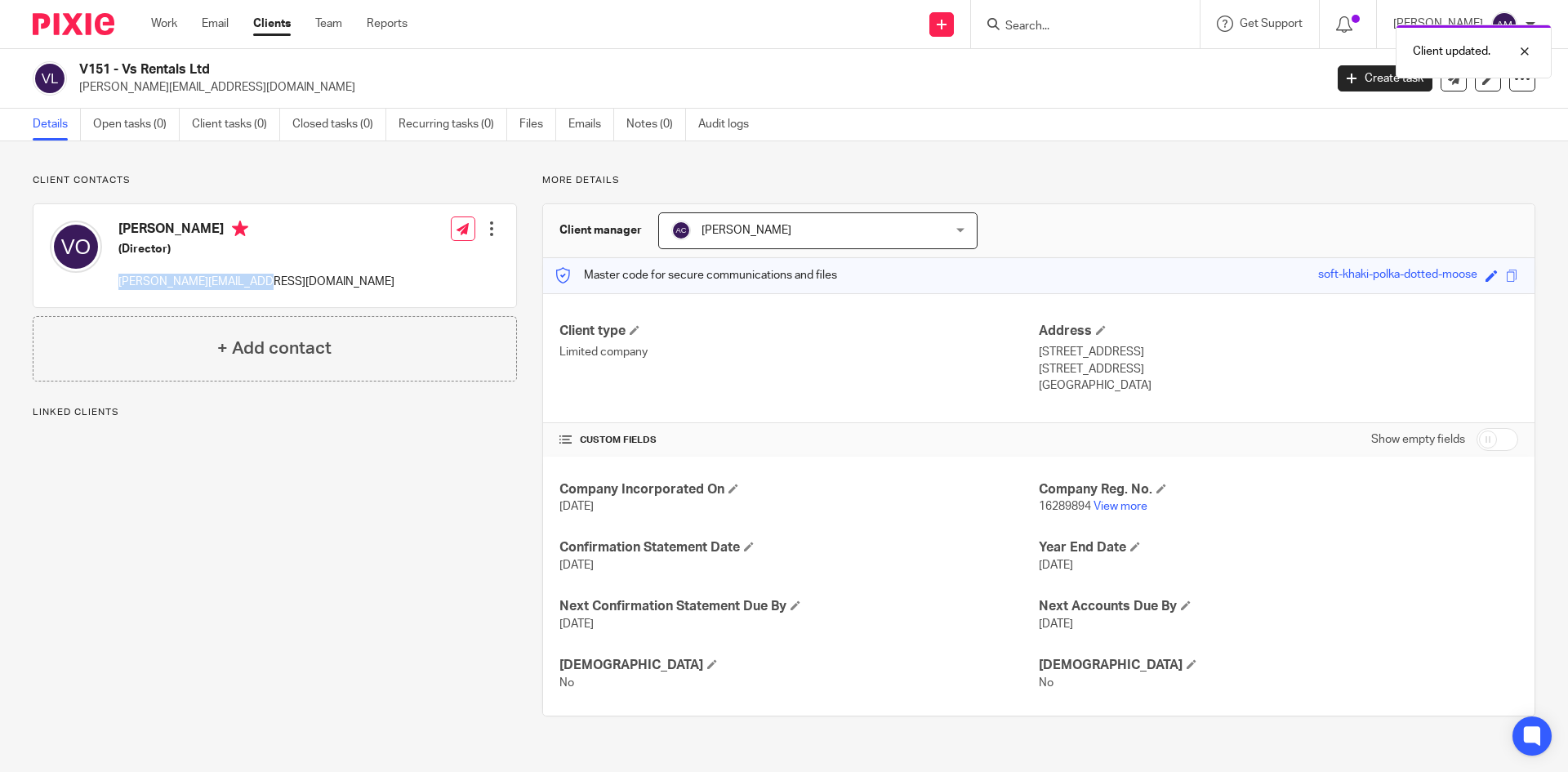
drag, startPoint x: 114, startPoint y: 285, endPoint x: 248, endPoint y: 293, distance: 134.2
click at [248, 293] on div "[PERSON_NAME] (Director) [PERSON_NAME][EMAIL_ADDRESS][DOMAIN_NAME] Edit contact…" at bounding box center [274, 256] width 482 height 103
copy p "[PERSON_NAME][EMAIL_ADDRESS][DOMAIN_NAME]"
click at [277, 184] on p "Client contacts" at bounding box center [274, 181] width 484 height 13
click at [1107, 18] on form at bounding box center [1091, 24] width 174 height 21
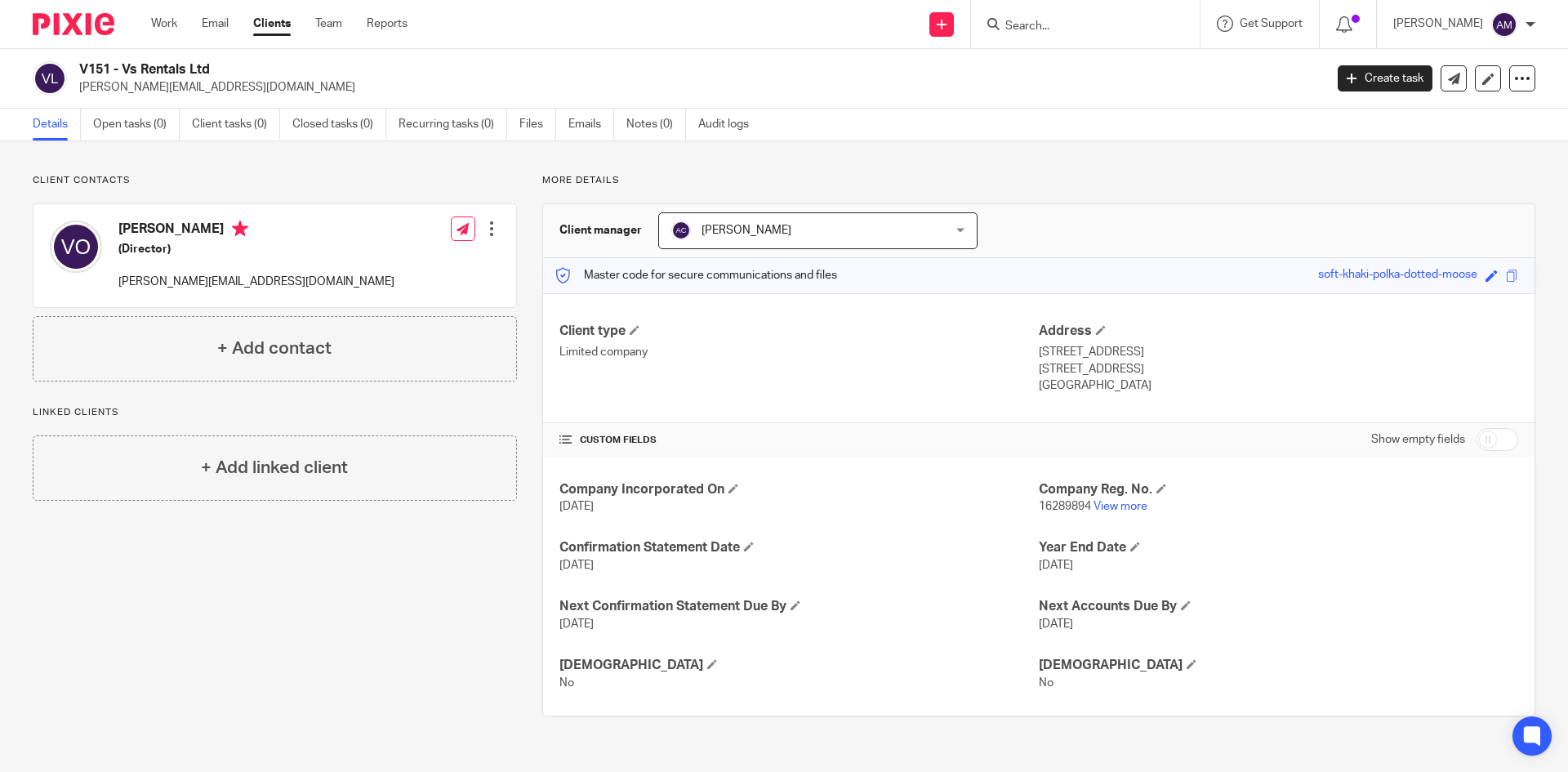
click at [1103, 24] on input "Search" at bounding box center [1077, 28] width 147 height 15
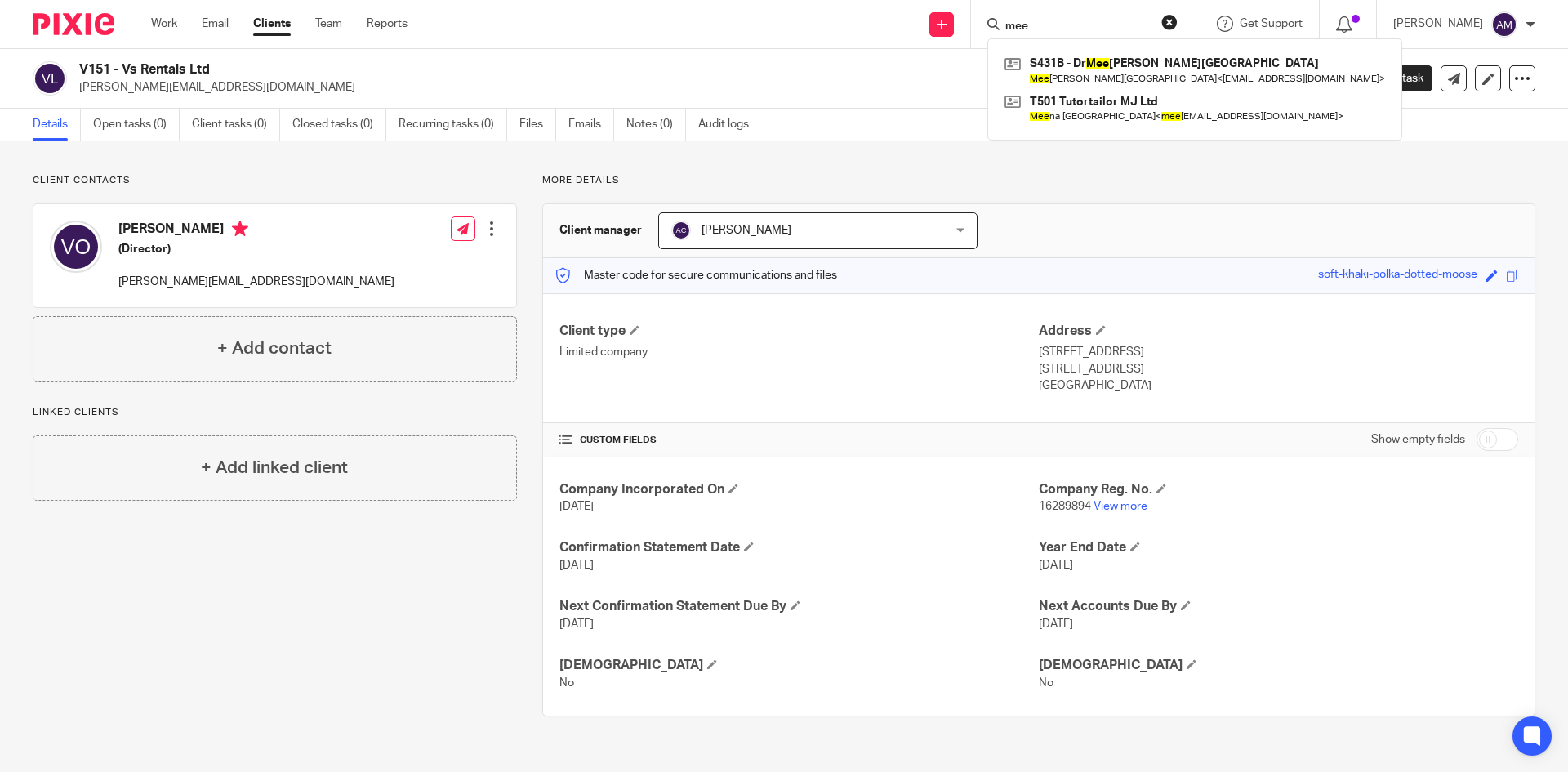
type input "mee"
drag, startPoint x: 1048, startPoint y: 20, endPoint x: 1006, endPoint y: 29, distance: 43.0
click at [1006, 29] on div "mee" at bounding box center [1082, 24] width 190 height 21
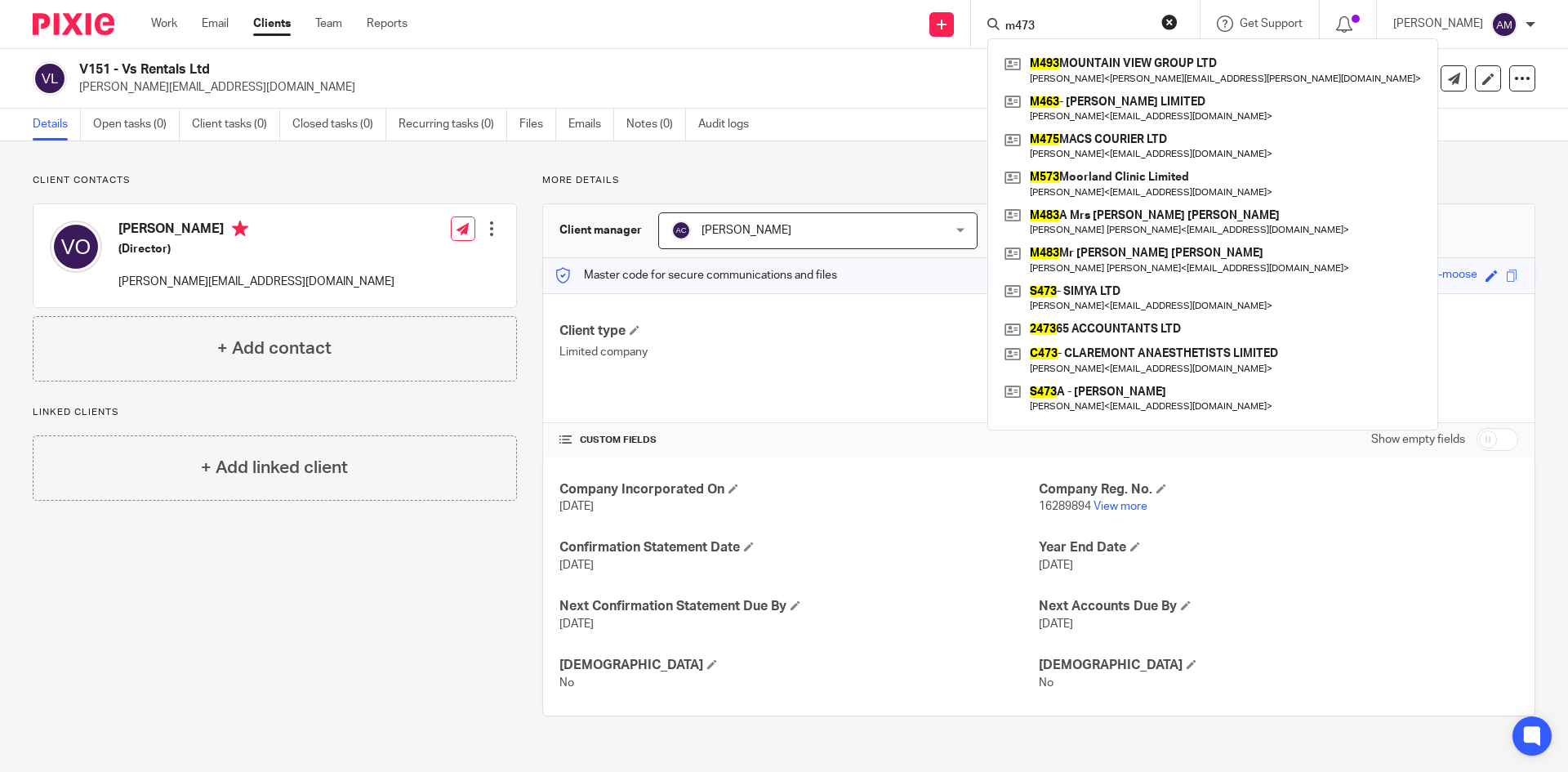
type input "m473"
